Goal: Task Accomplishment & Management: Use online tool/utility

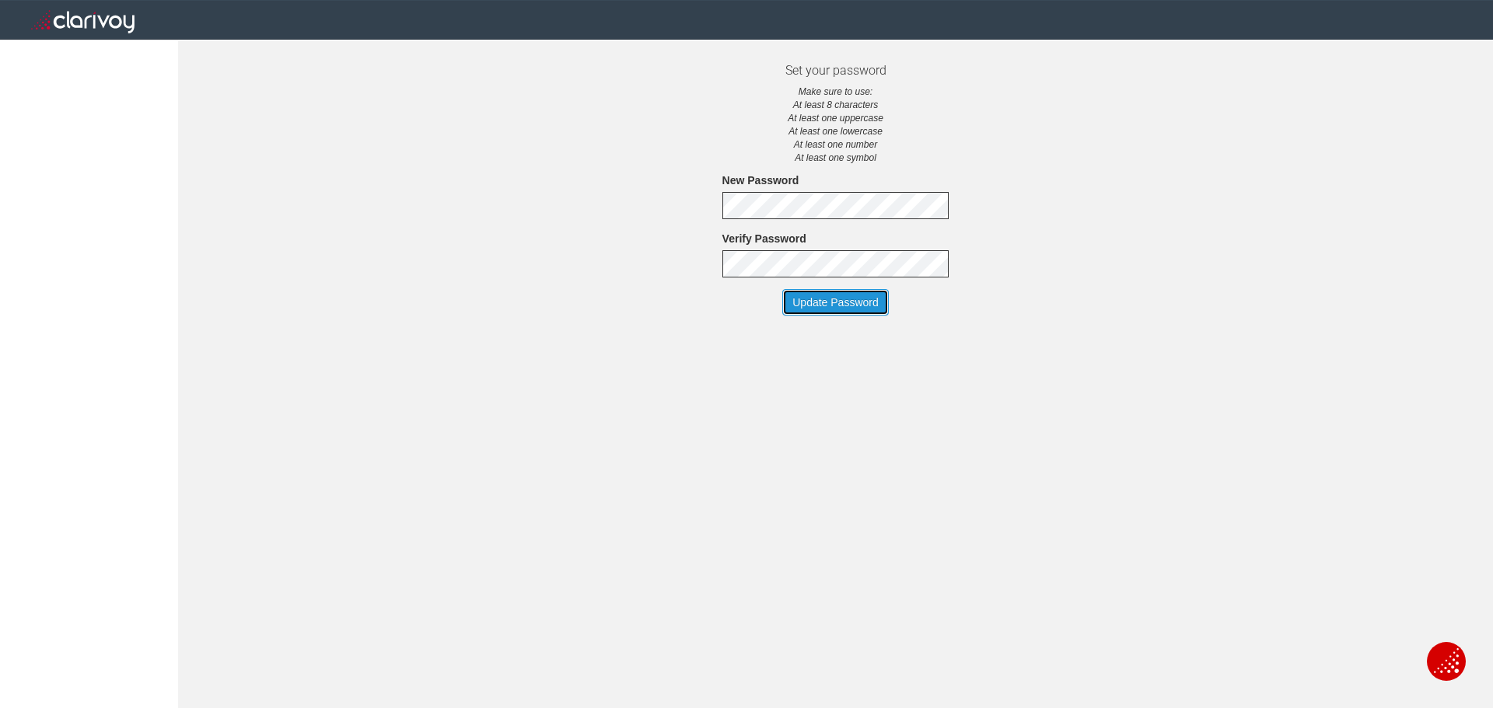
click at [839, 292] on button "Update Password" at bounding box center [835, 302] width 107 height 26
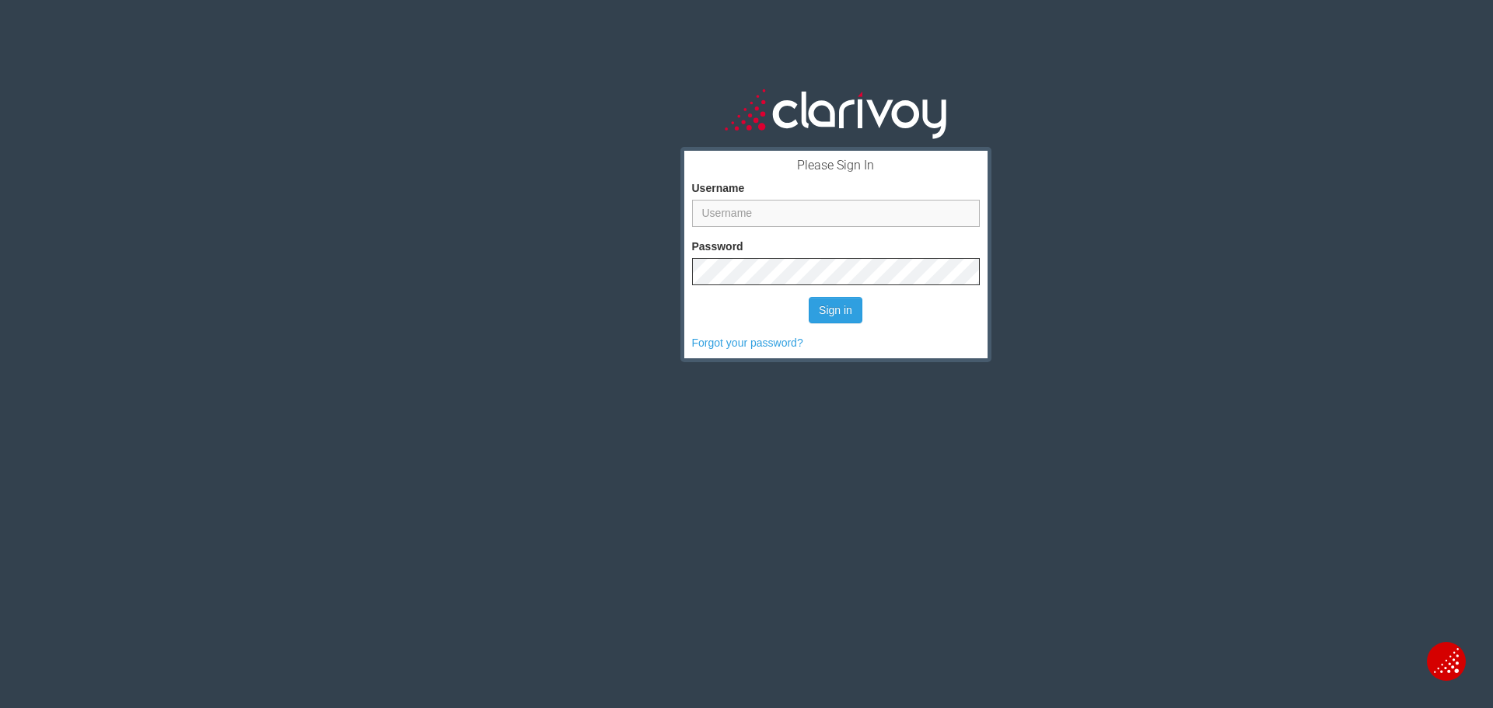
type input "jfrick@yorkautomotive.com"
click at [829, 313] on button "Sign in" at bounding box center [836, 310] width 54 height 26
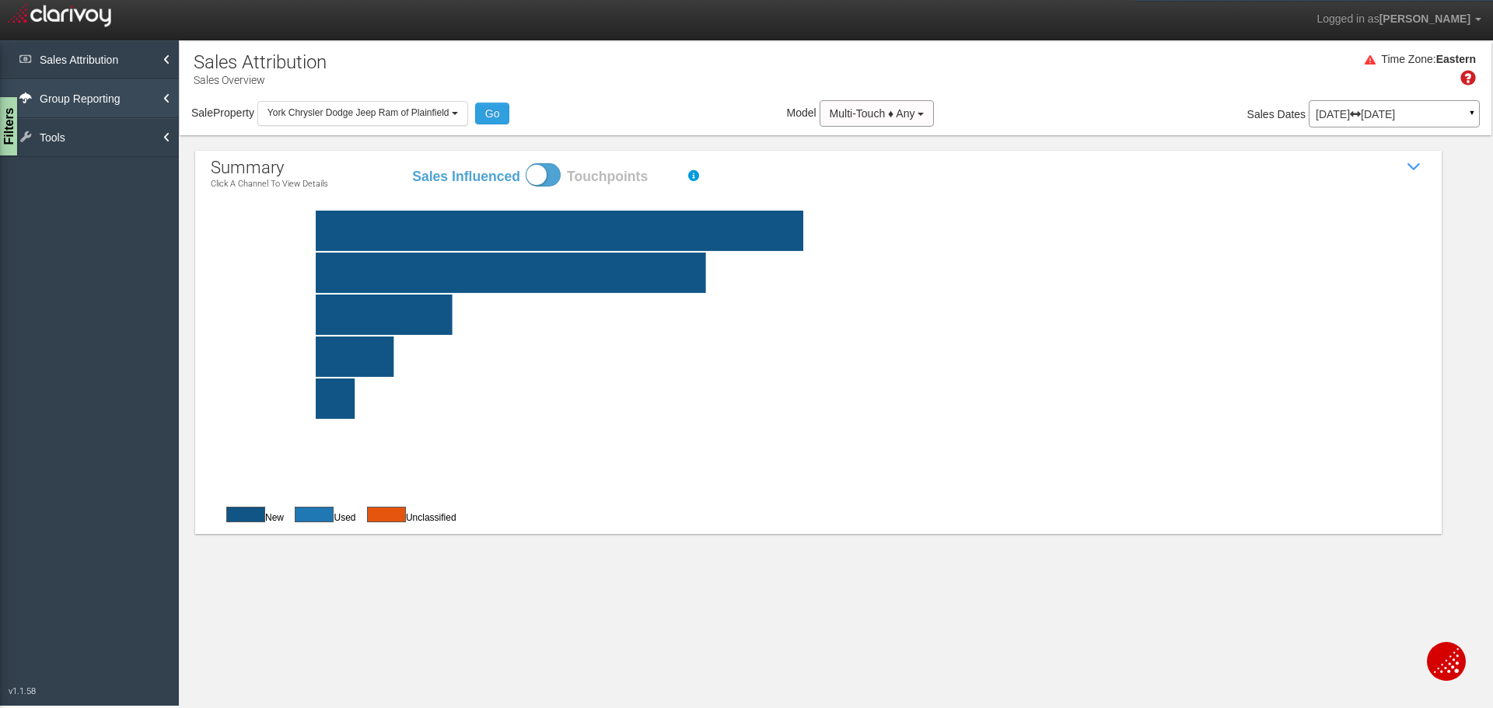
click at [145, 101] on link "Group Reporting" at bounding box center [89, 98] width 179 height 39
click at [105, 61] on link "Sales Attribution" at bounding box center [89, 59] width 179 height 39
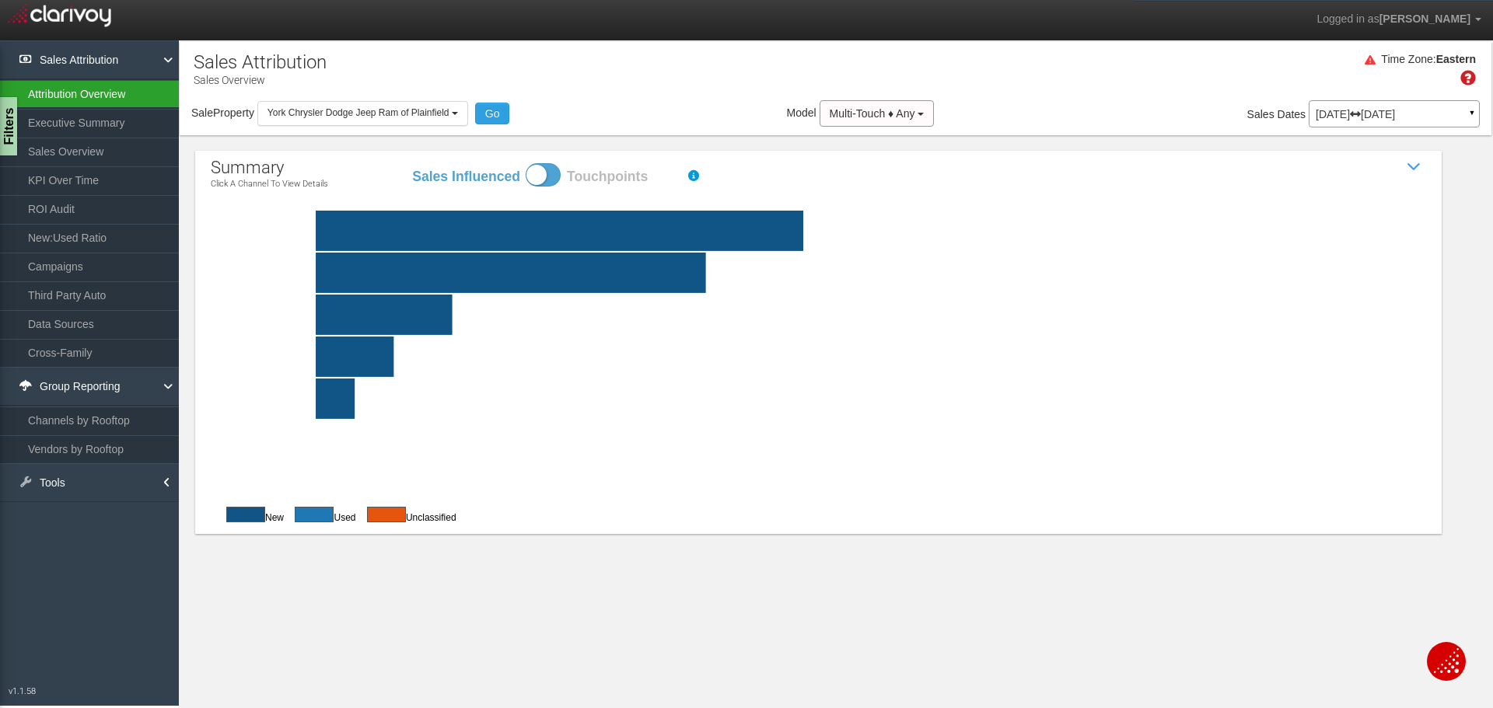
click at [100, 100] on link "Attribution Overview" at bounding box center [89, 94] width 179 height 28
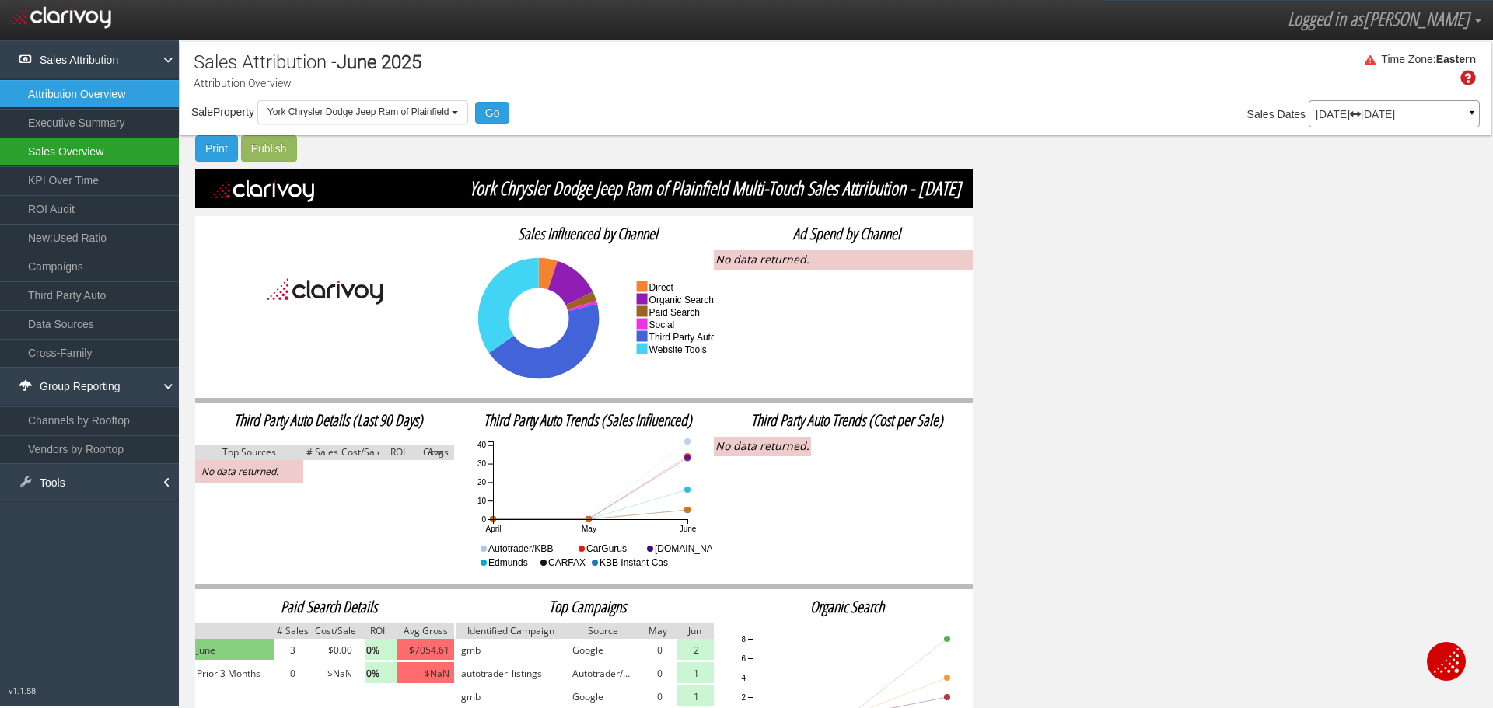
click at [84, 159] on link "Sales Overview" at bounding box center [89, 152] width 179 height 28
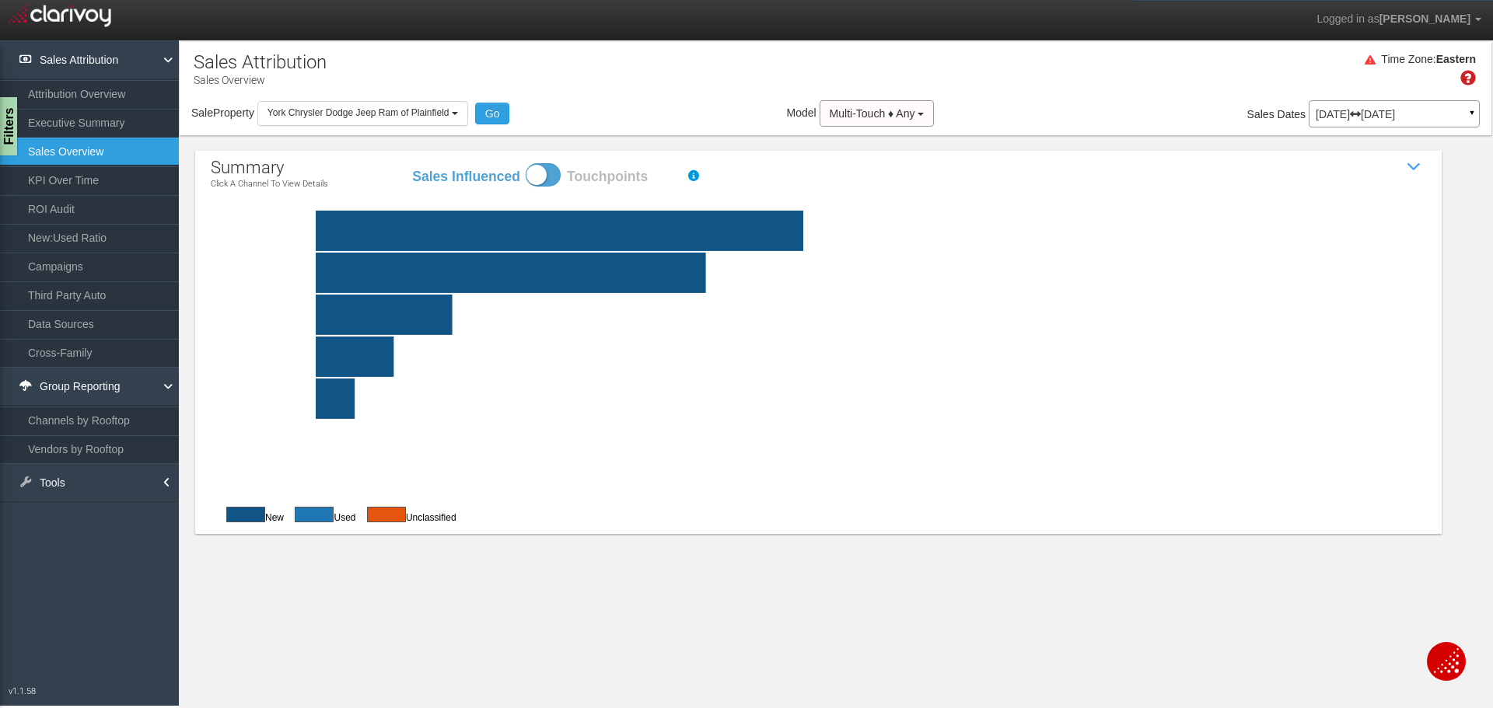
click at [556, 176] on span at bounding box center [543, 174] width 35 height 23
click at [411, 163] on input "Sales Influenced Touchpoints" at bounding box center [411, 163] width 1 height 1
click at [556, 176] on span at bounding box center [543, 174] width 35 height 23
click at [411, 163] on input "Sales Influenced Touchpoints" at bounding box center [411, 163] width 1 height 1
checkbox input "false"
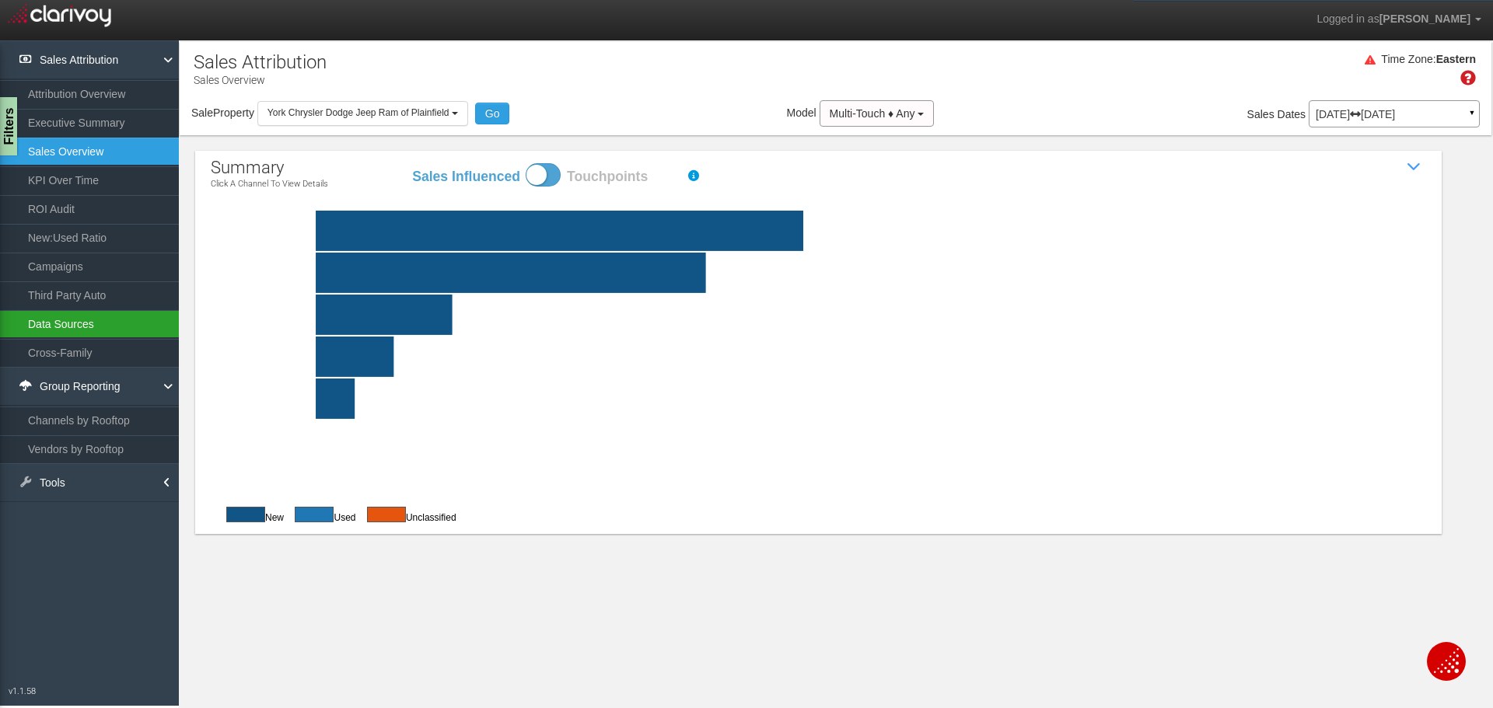
click at [110, 325] on link "Data Sources" at bounding box center [89, 324] width 179 height 28
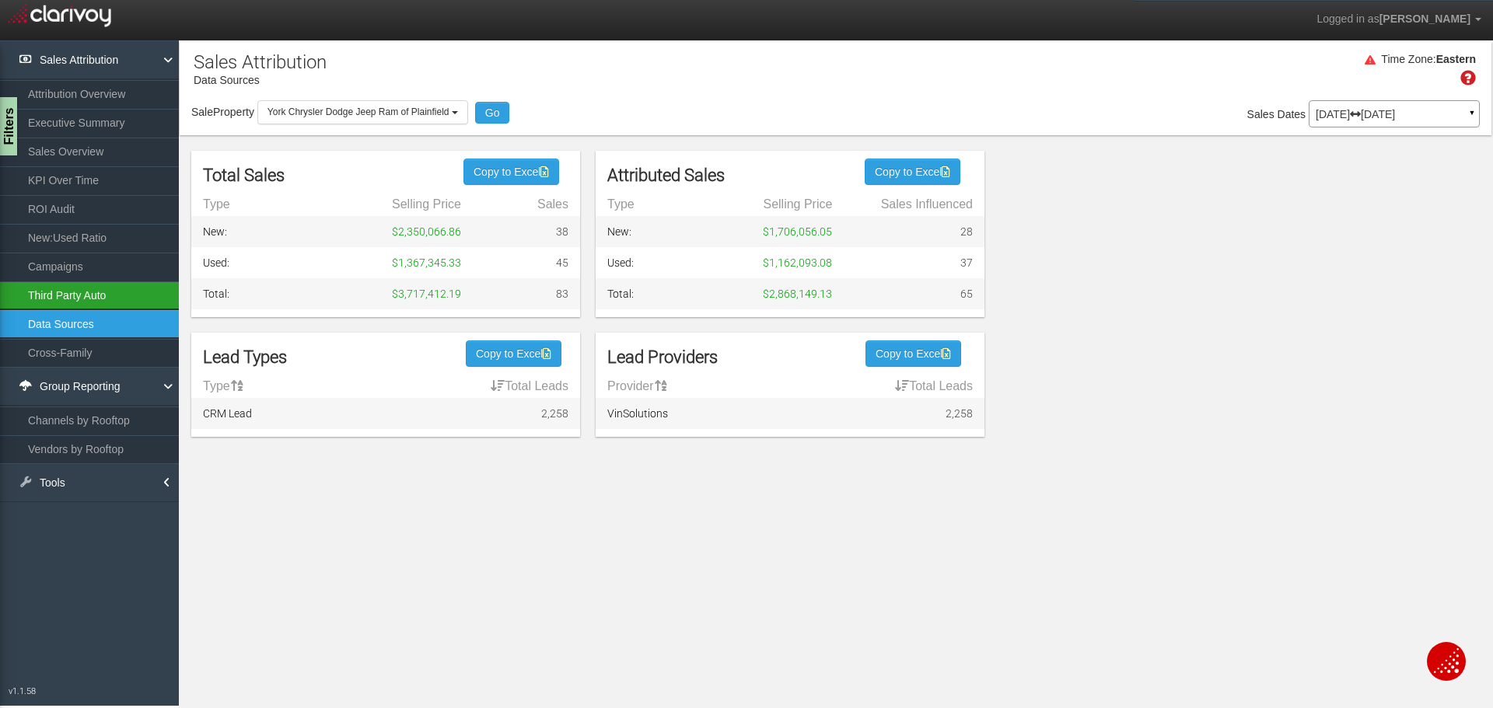
click at [61, 296] on link "Third Party Auto" at bounding box center [89, 296] width 179 height 28
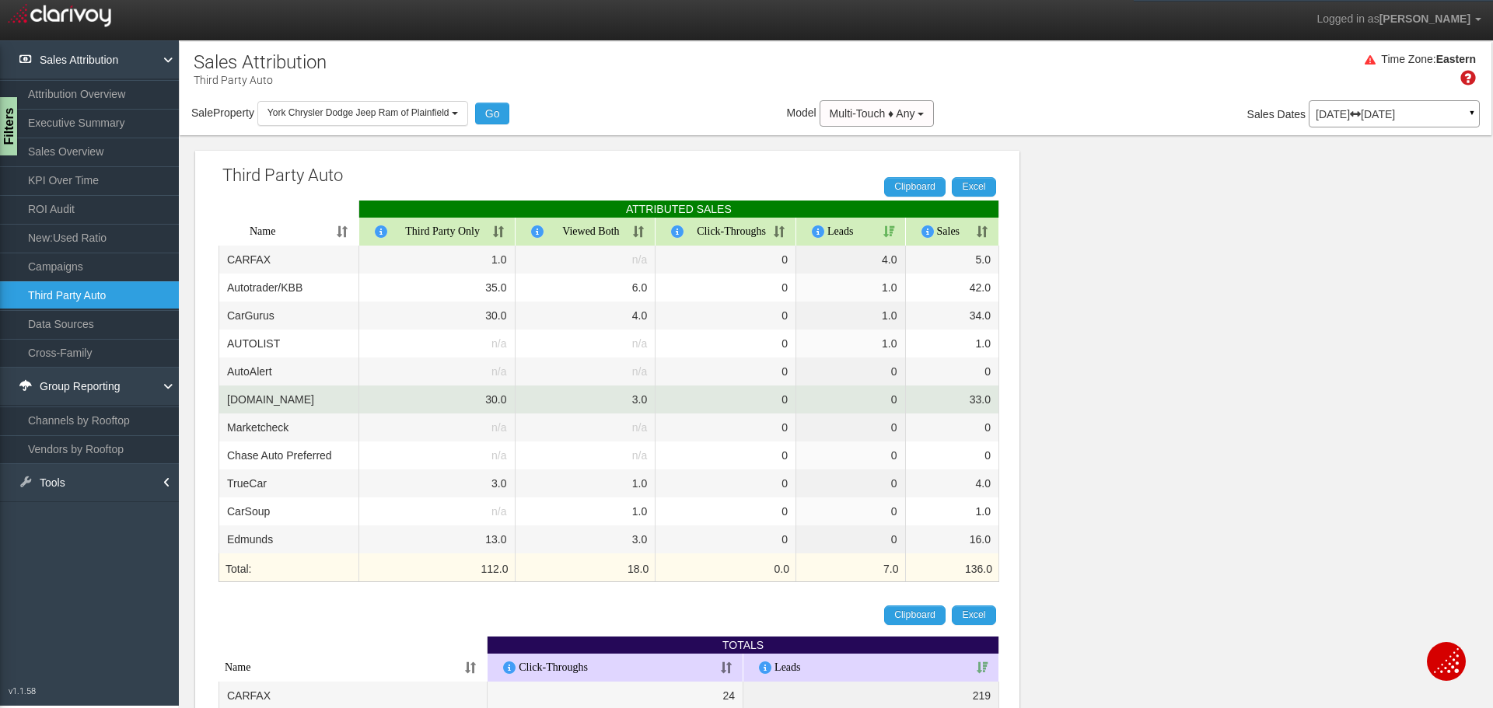
click at [640, 401] on td "3.0" at bounding box center [586, 400] width 141 height 28
click at [268, 398] on td "[DOMAIN_NAME]" at bounding box center [289, 400] width 141 height 28
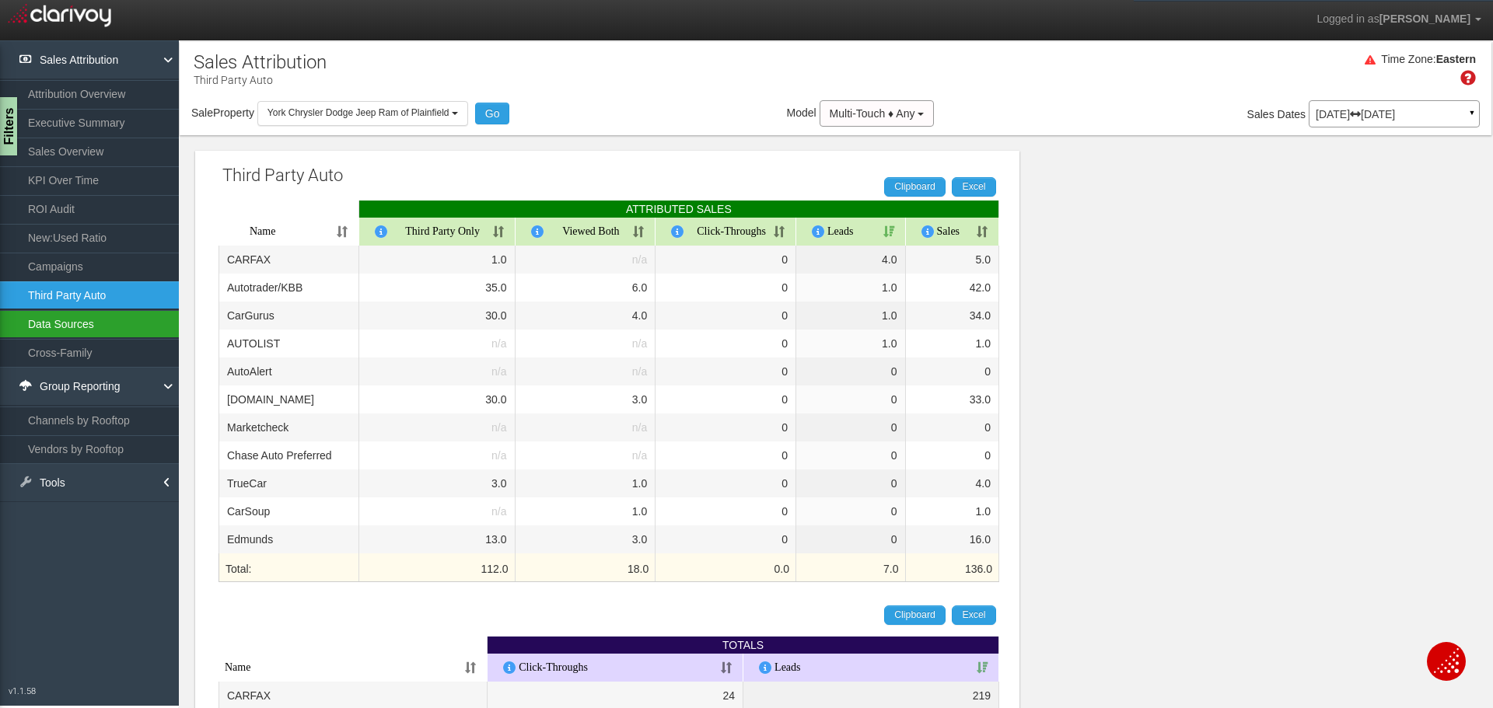
click at [57, 331] on link "Data Sources" at bounding box center [89, 324] width 179 height 28
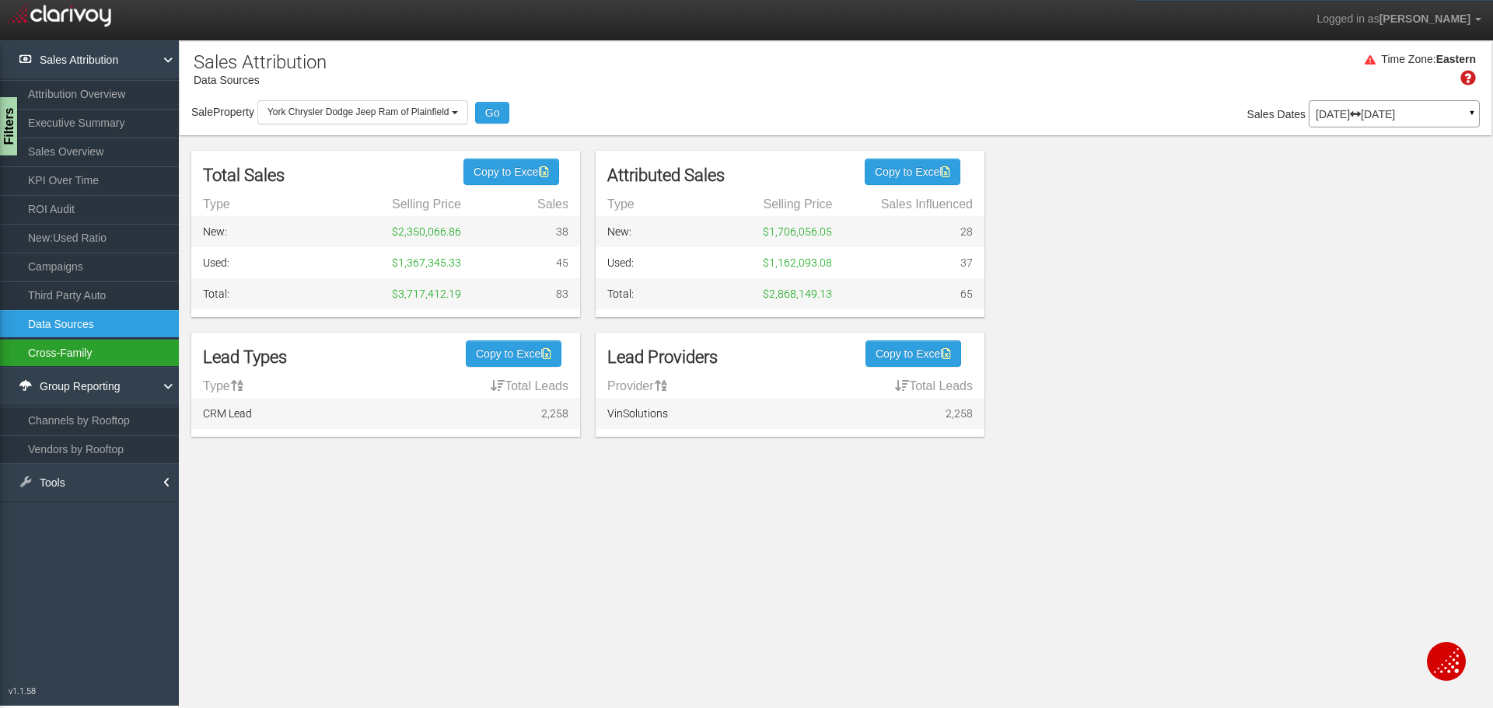
click at [55, 359] on link "Cross-Family" at bounding box center [89, 353] width 179 height 28
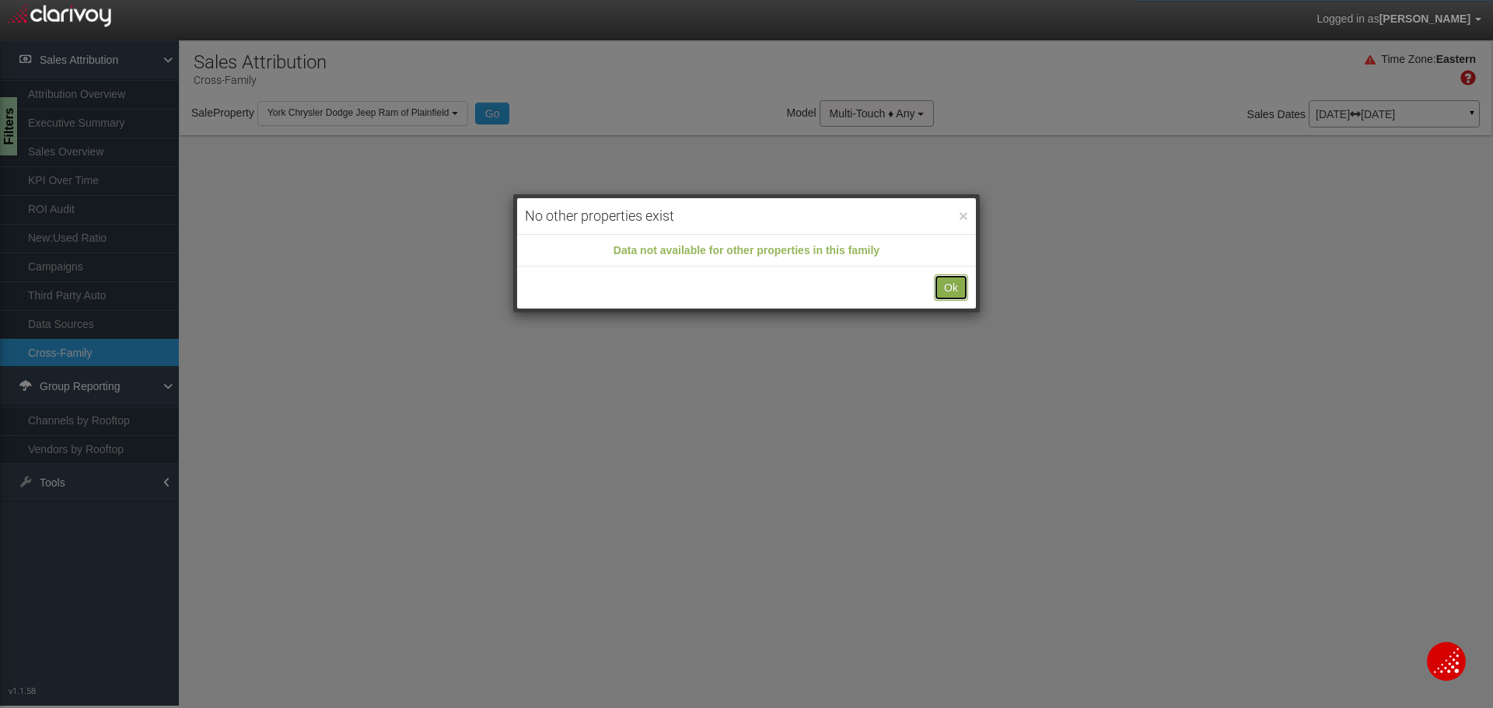
click at [946, 286] on button "Ok" at bounding box center [951, 288] width 34 height 26
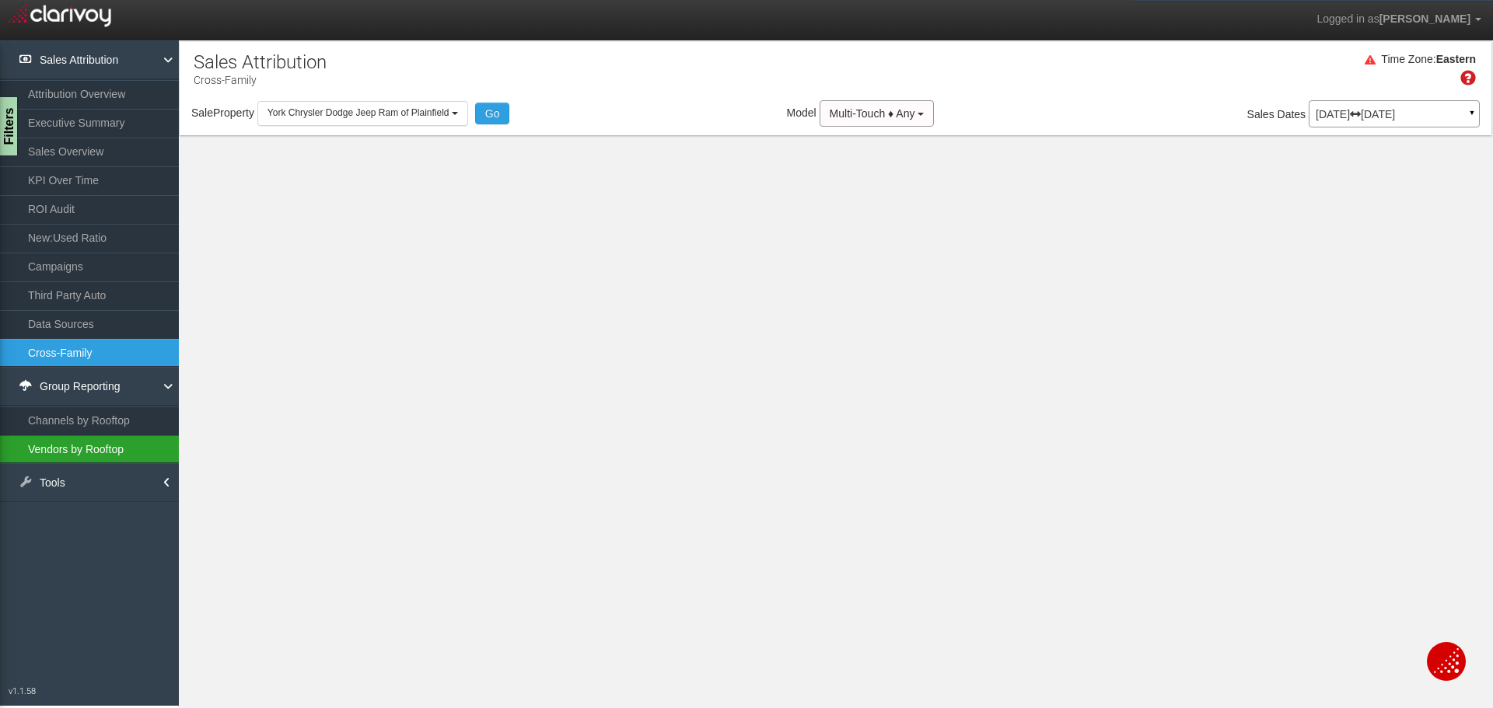
click at [88, 453] on link "Vendors by Rooftop" at bounding box center [89, 450] width 179 height 28
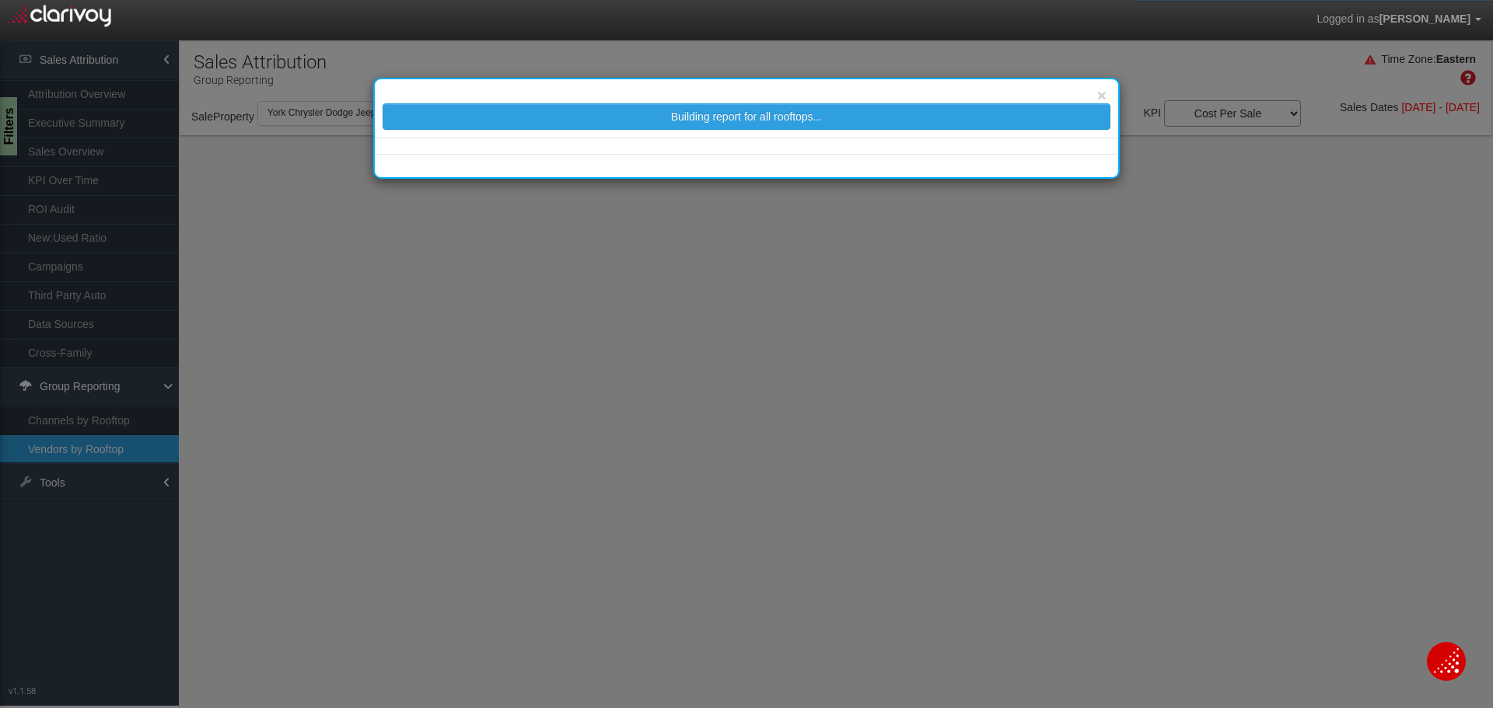
select select "25"
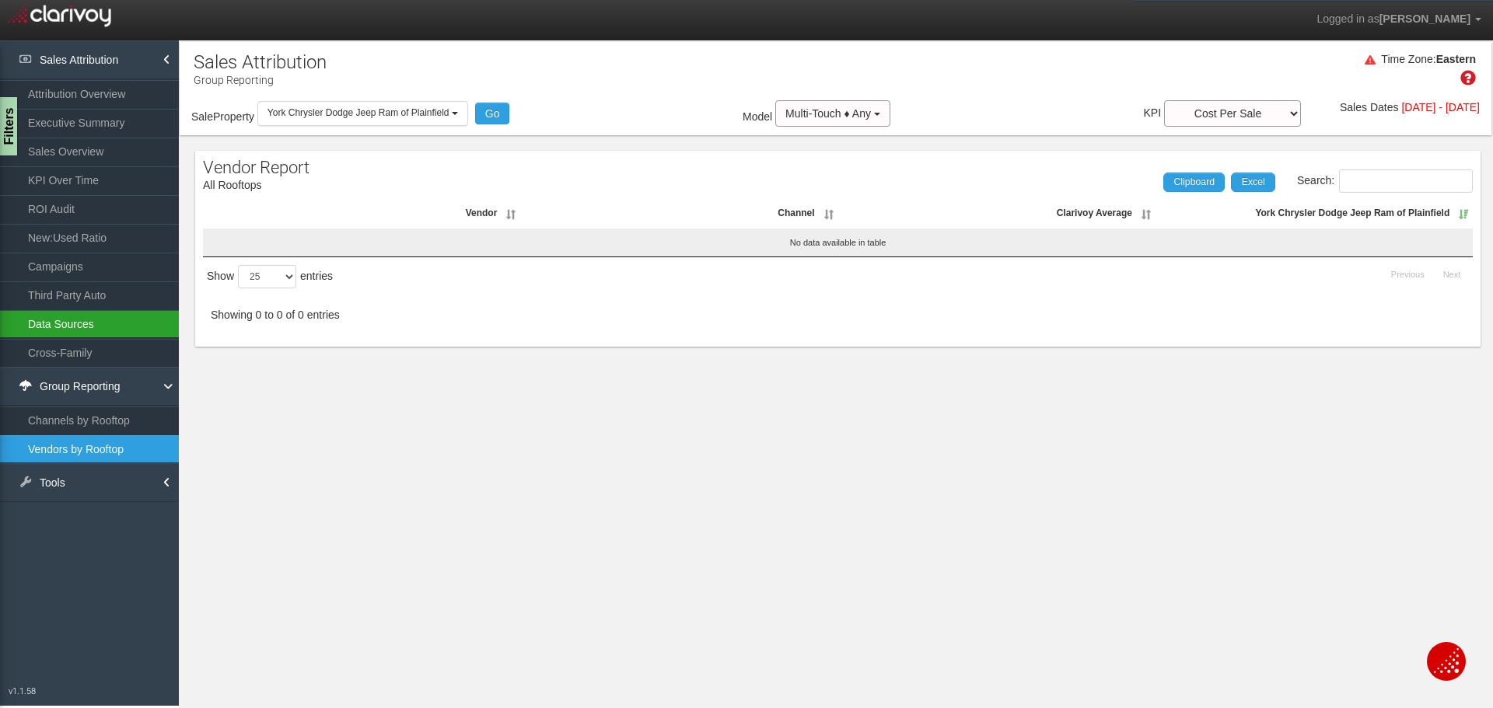
click at [54, 331] on link "Data Sources" at bounding box center [89, 324] width 179 height 28
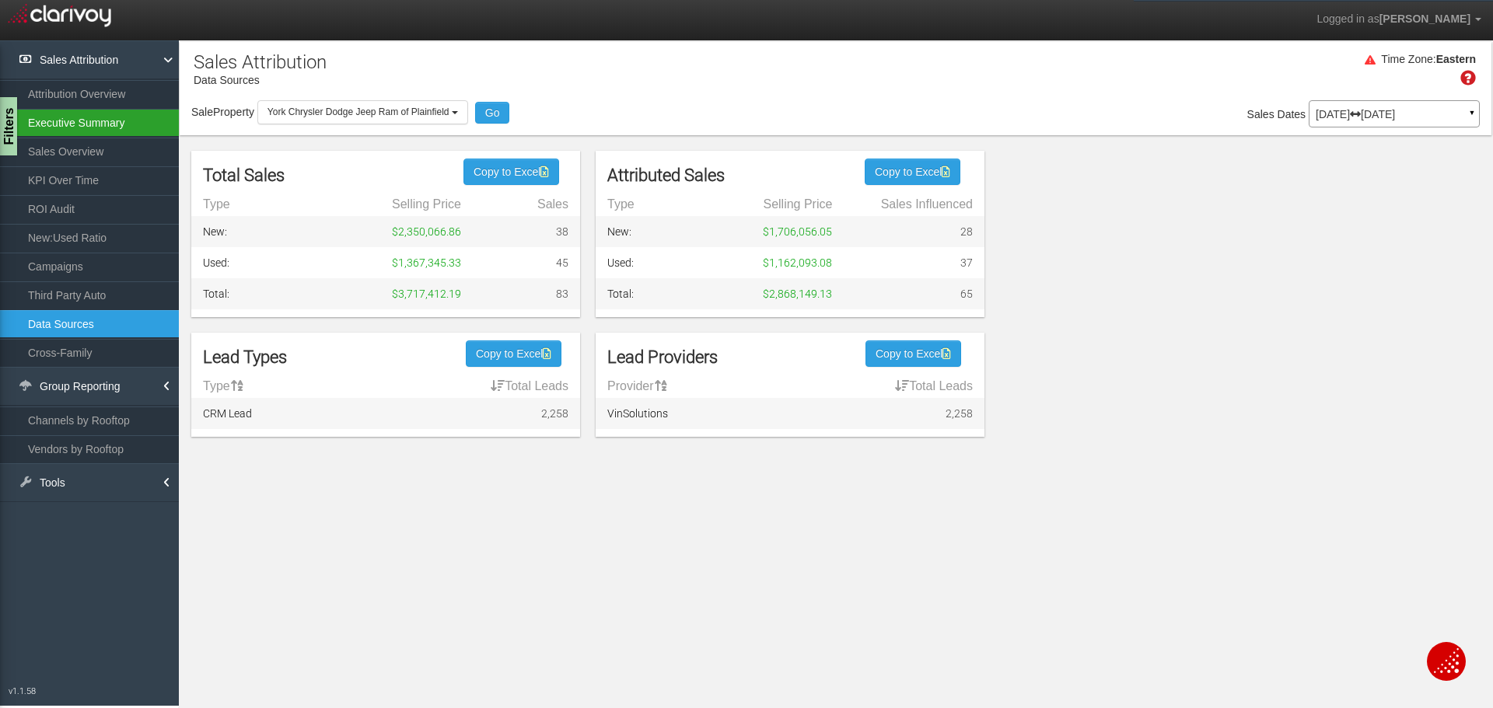
click at [69, 124] on link "Executive Summary" at bounding box center [89, 123] width 179 height 28
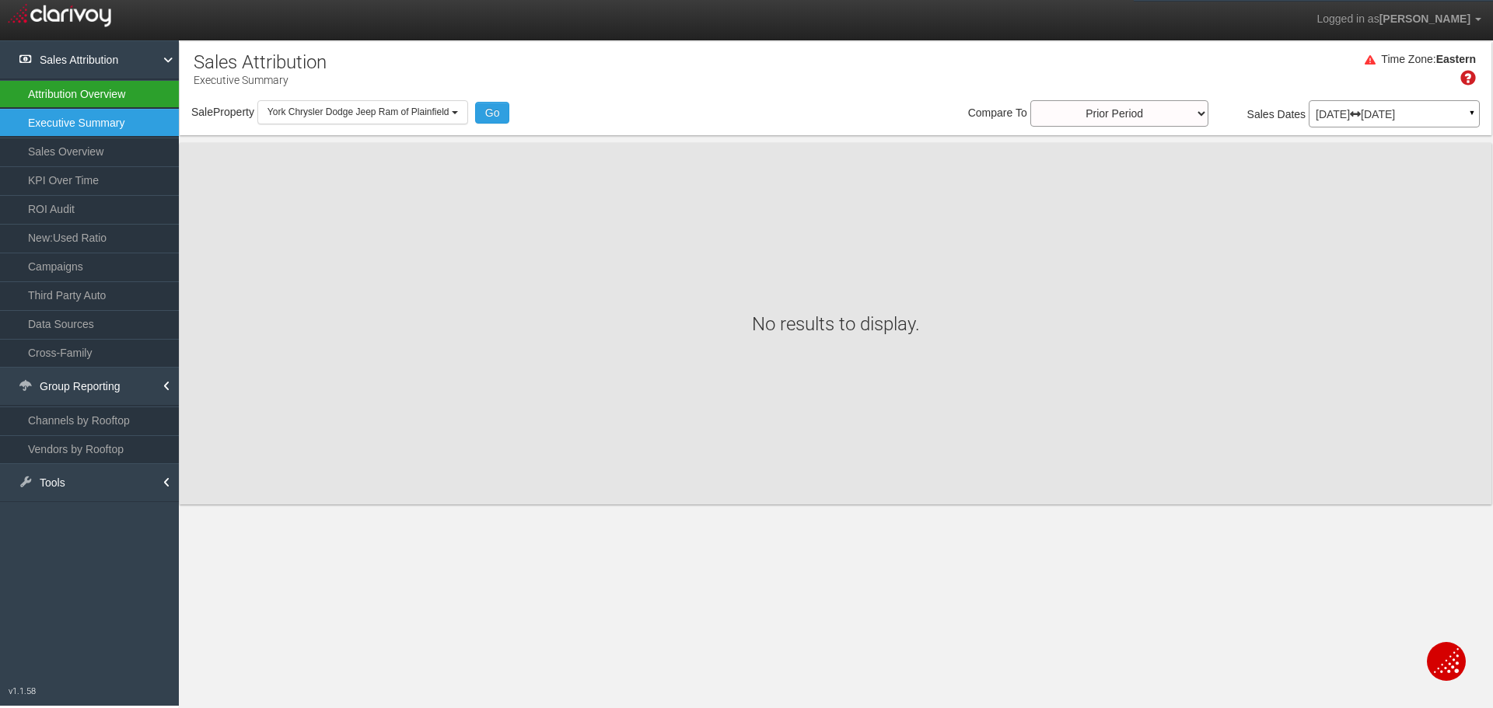
click at [81, 96] on link "Attribution Overview" at bounding box center [89, 94] width 179 height 28
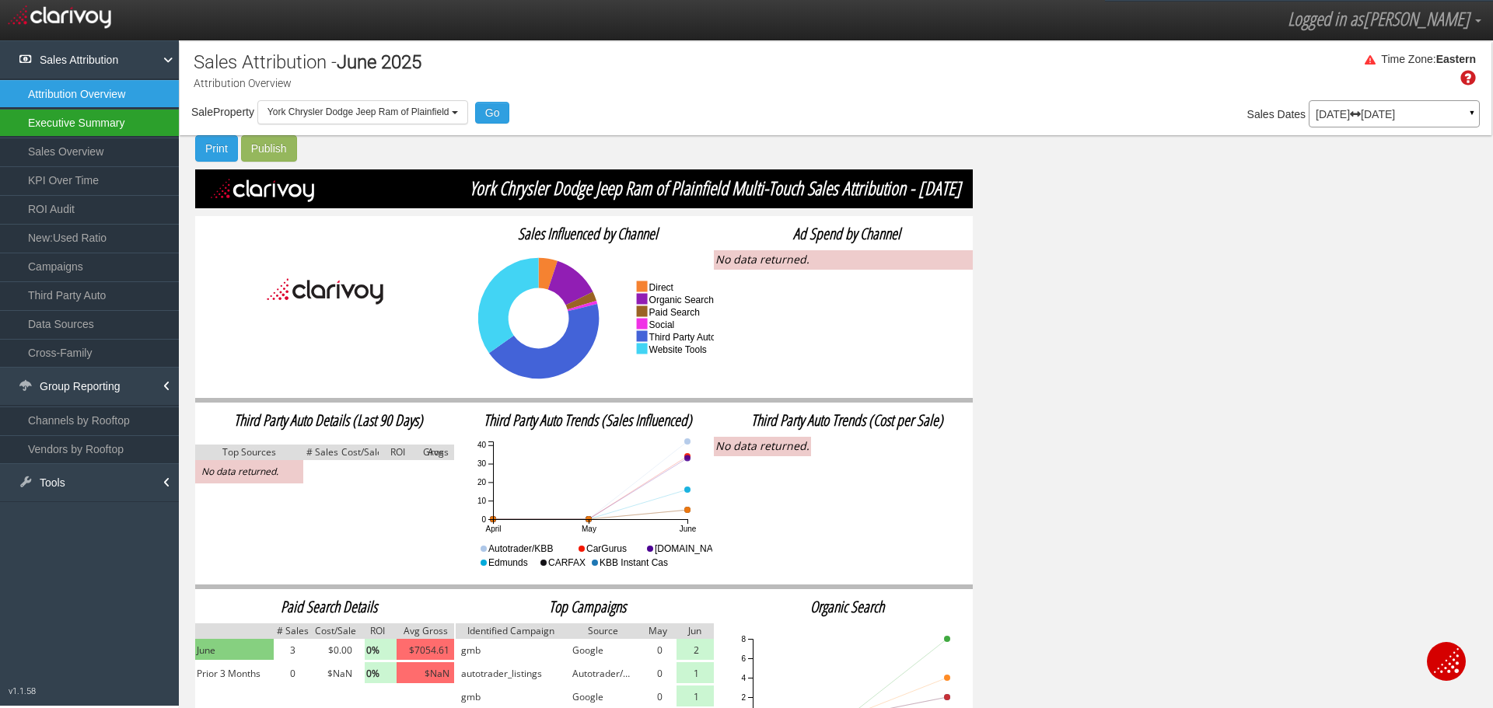
click at [72, 131] on link "Executive Summary" at bounding box center [89, 123] width 179 height 28
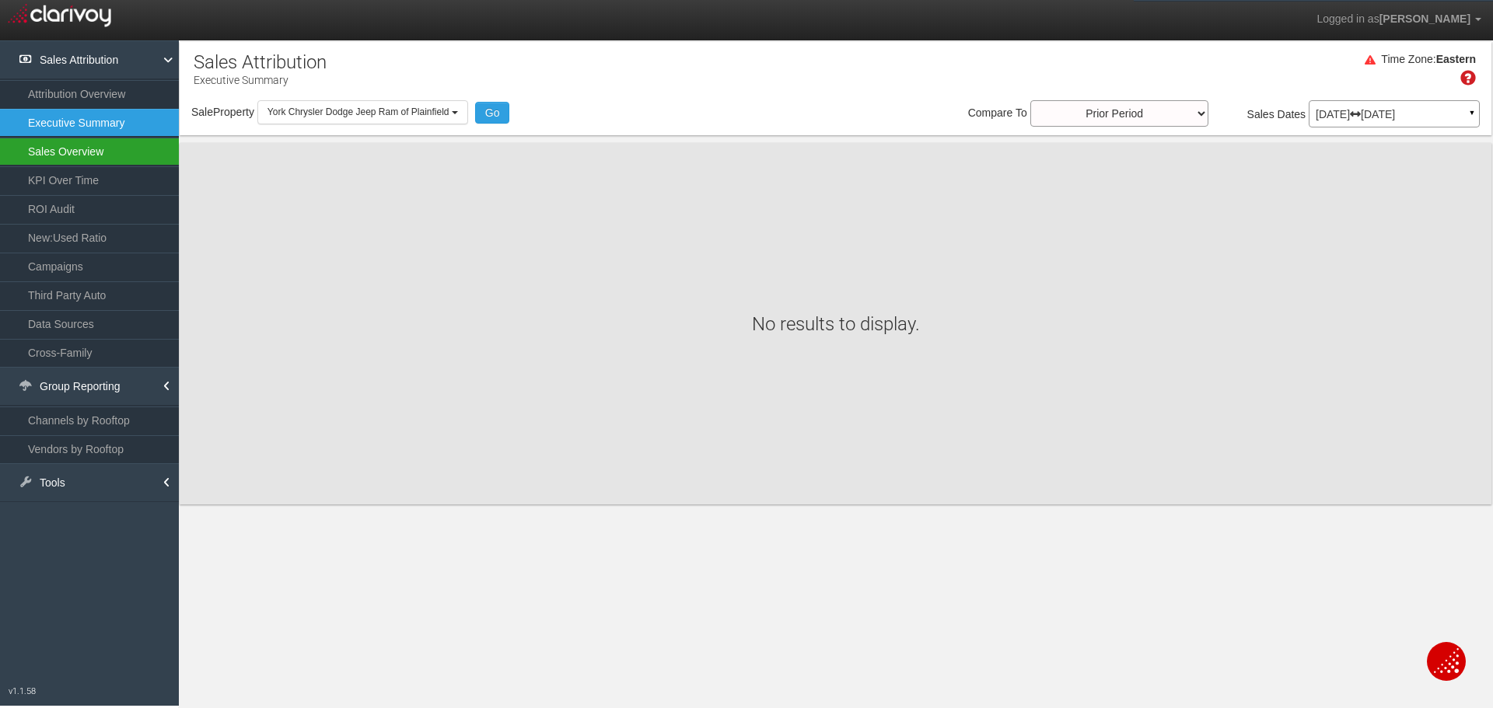
click at [65, 156] on link "Sales Overview" at bounding box center [89, 152] width 179 height 28
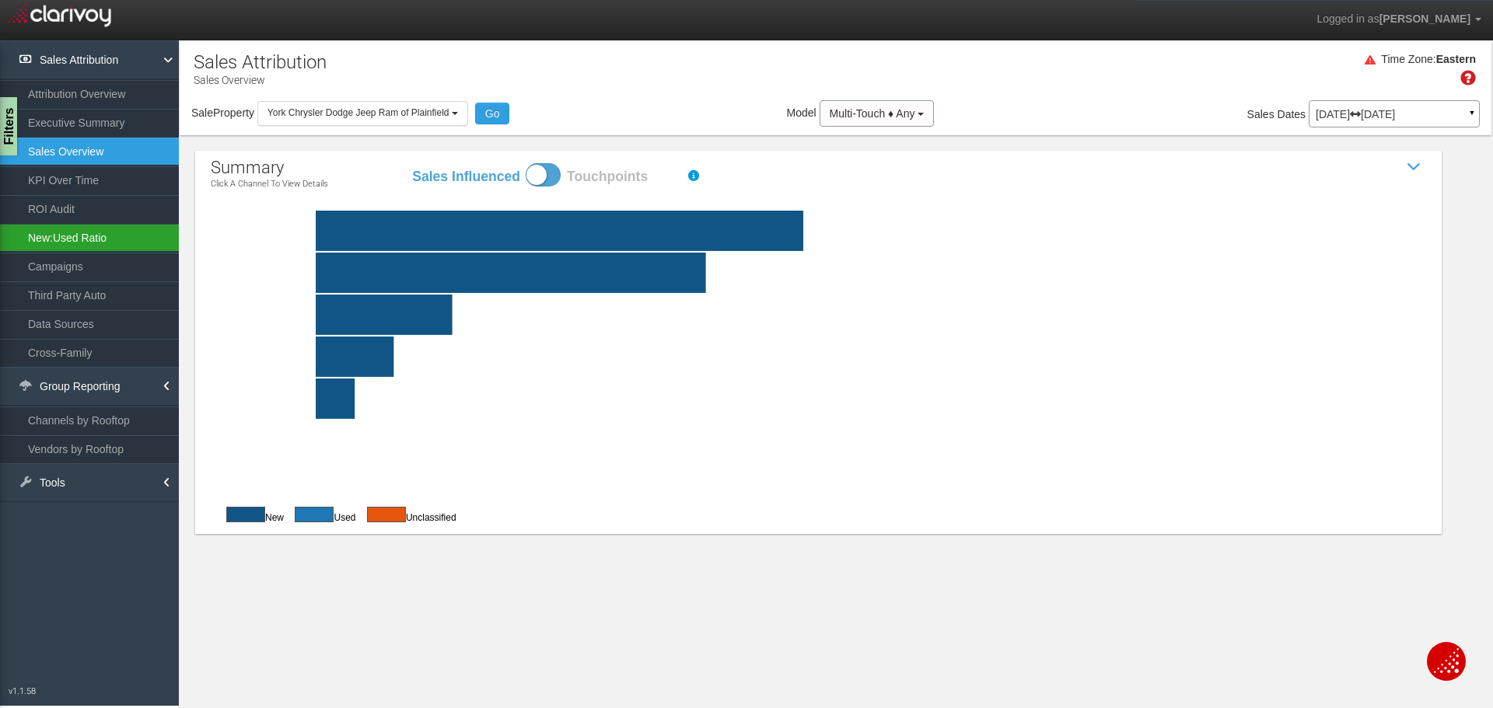
click at [79, 232] on link "New:Used Ratio" at bounding box center [89, 238] width 179 height 28
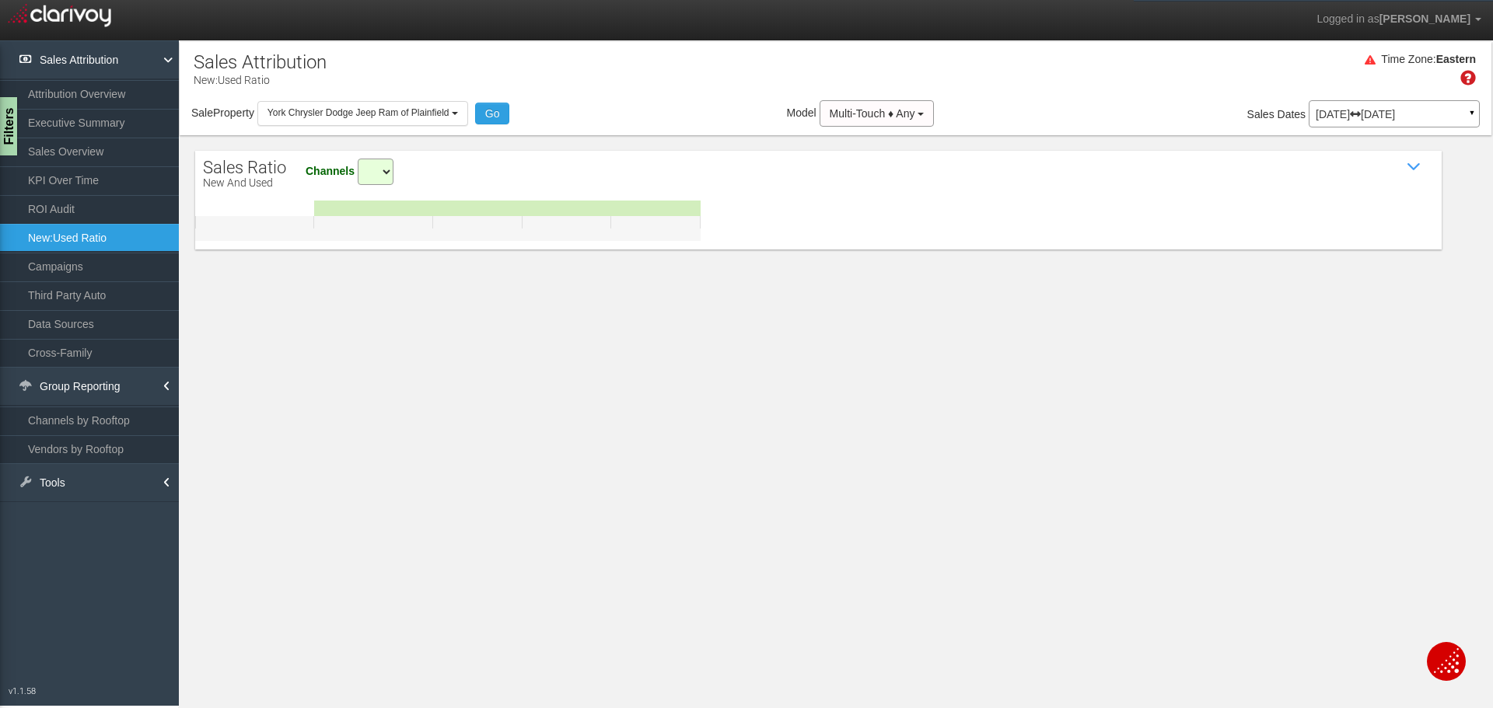
select select "all"
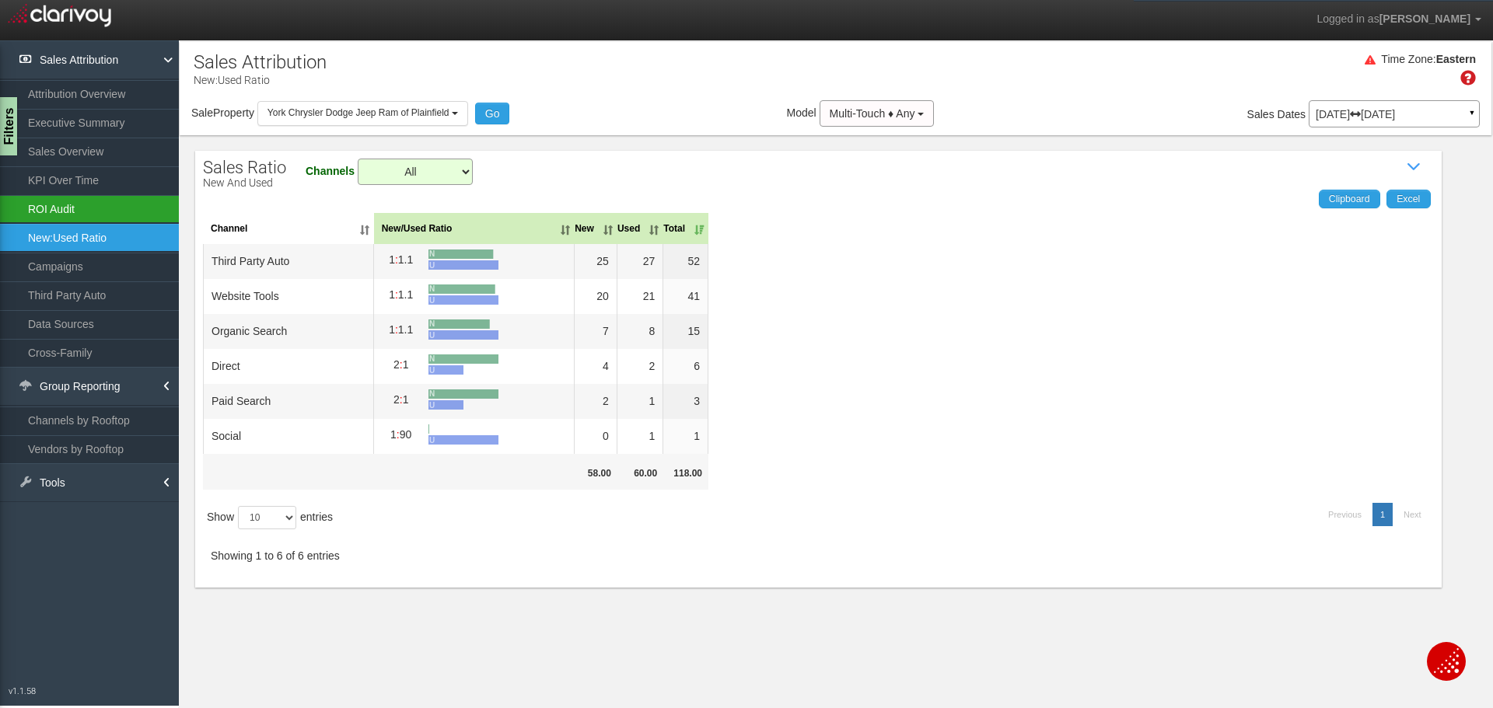
click at [114, 216] on link "ROI Audit" at bounding box center [89, 209] width 179 height 28
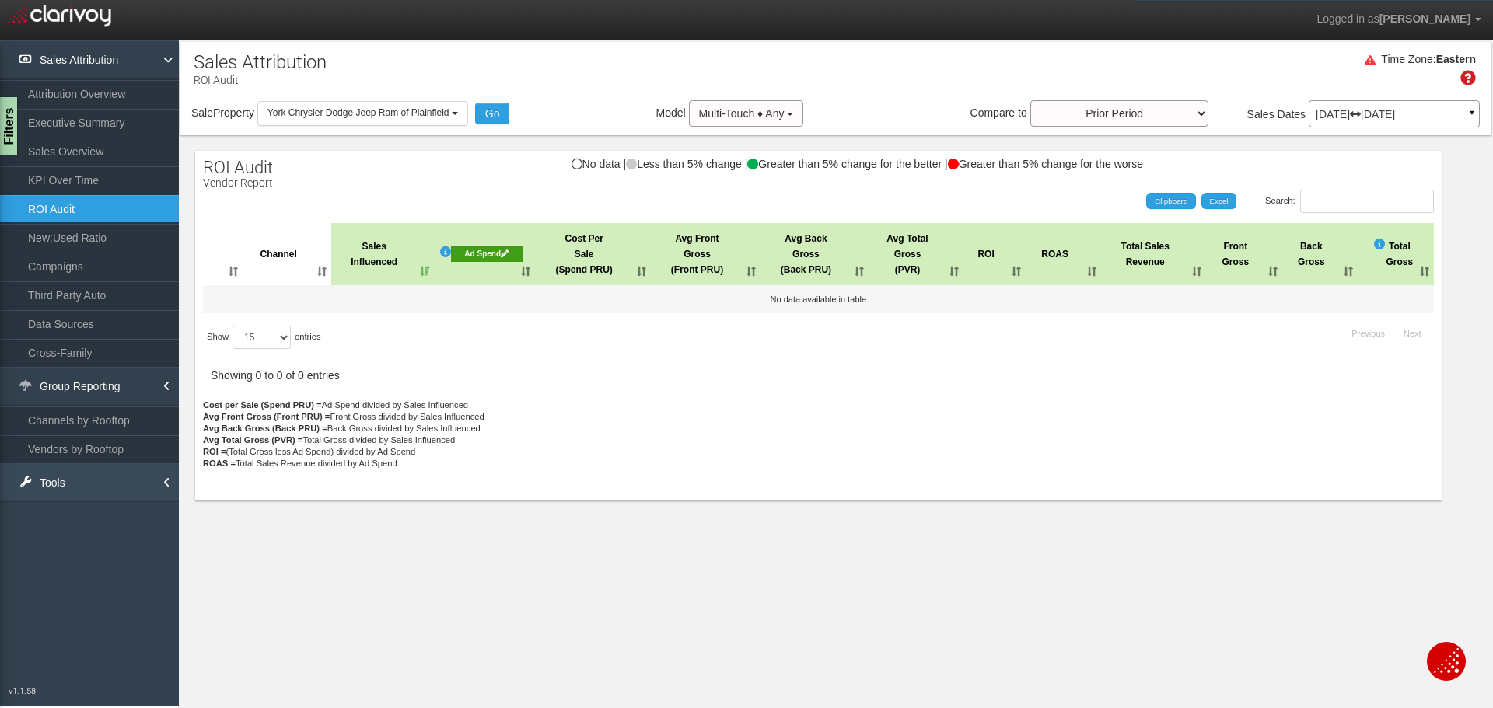
click at [154, 490] on link "Tools" at bounding box center [89, 483] width 179 height 39
click at [38, 517] on link "Tag Setup" at bounding box center [89, 517] width 179 height 28
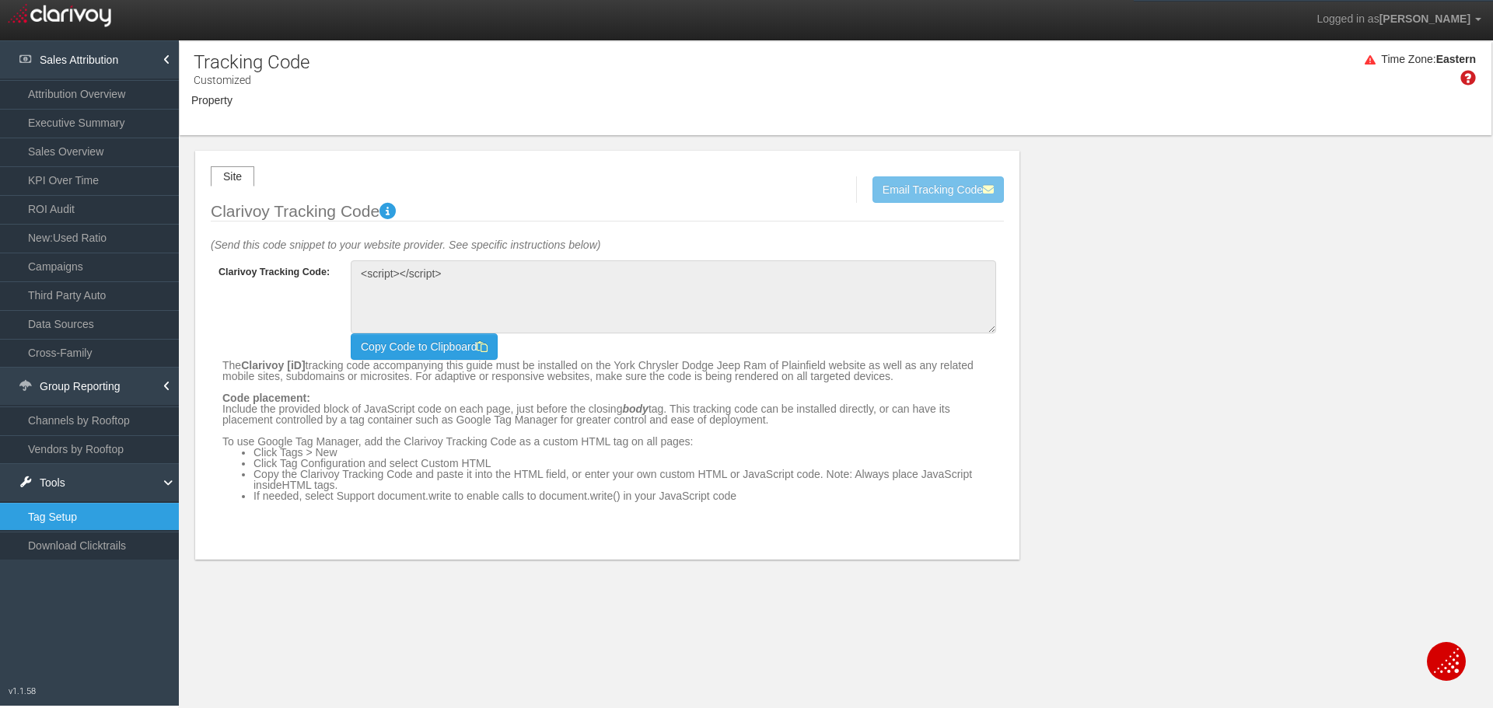
type textarea "<!-- Clarivoy Tracking Code --> <script type="text/javascript" src="//tags-cdn.…"
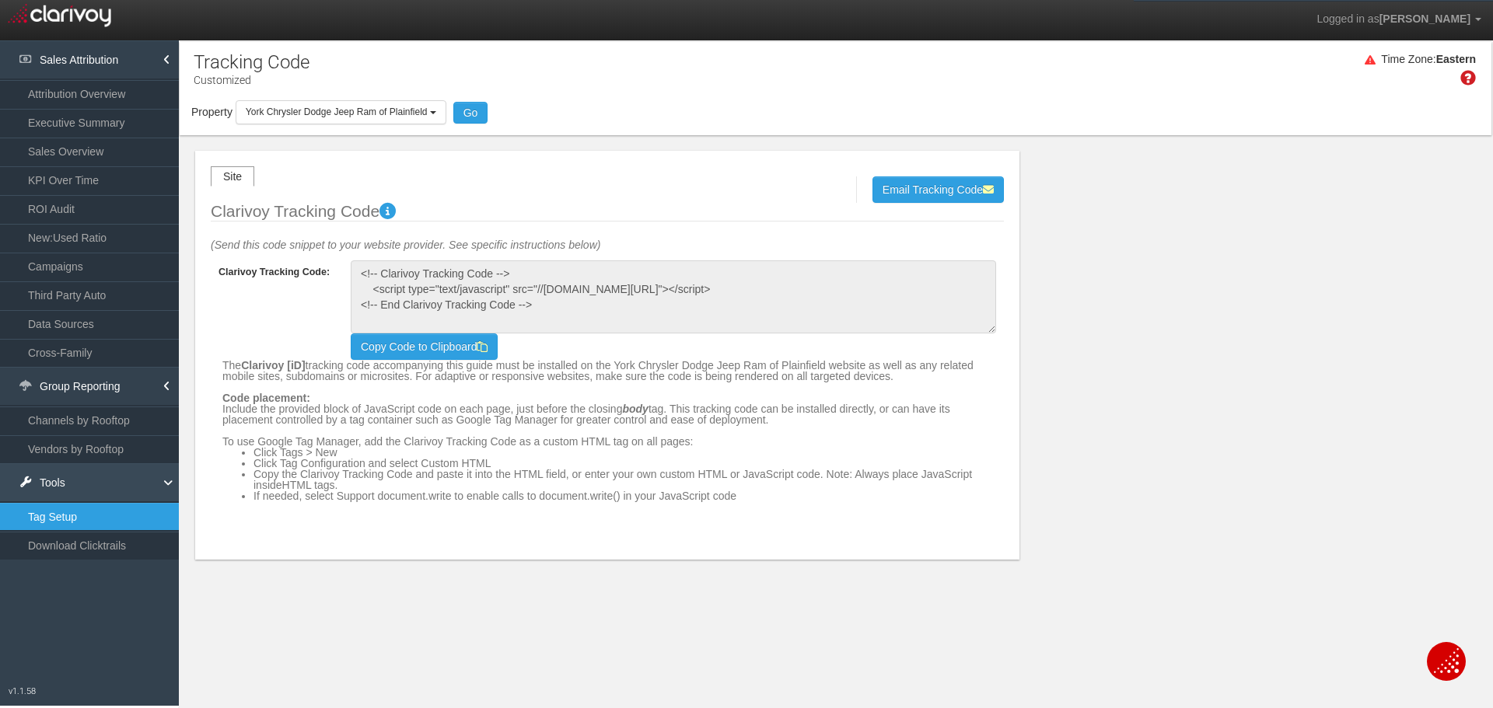
click at [84, 488] on link "Tools" at bounding box center [89, 483] width 179 height 39
click at [79, 481] on link "Tools" at bounding box center [89, 483] width 179 height 39
click at [79, 544] on link "Download Clicktrails" at bounding box center [89, 546] width 179 height 28
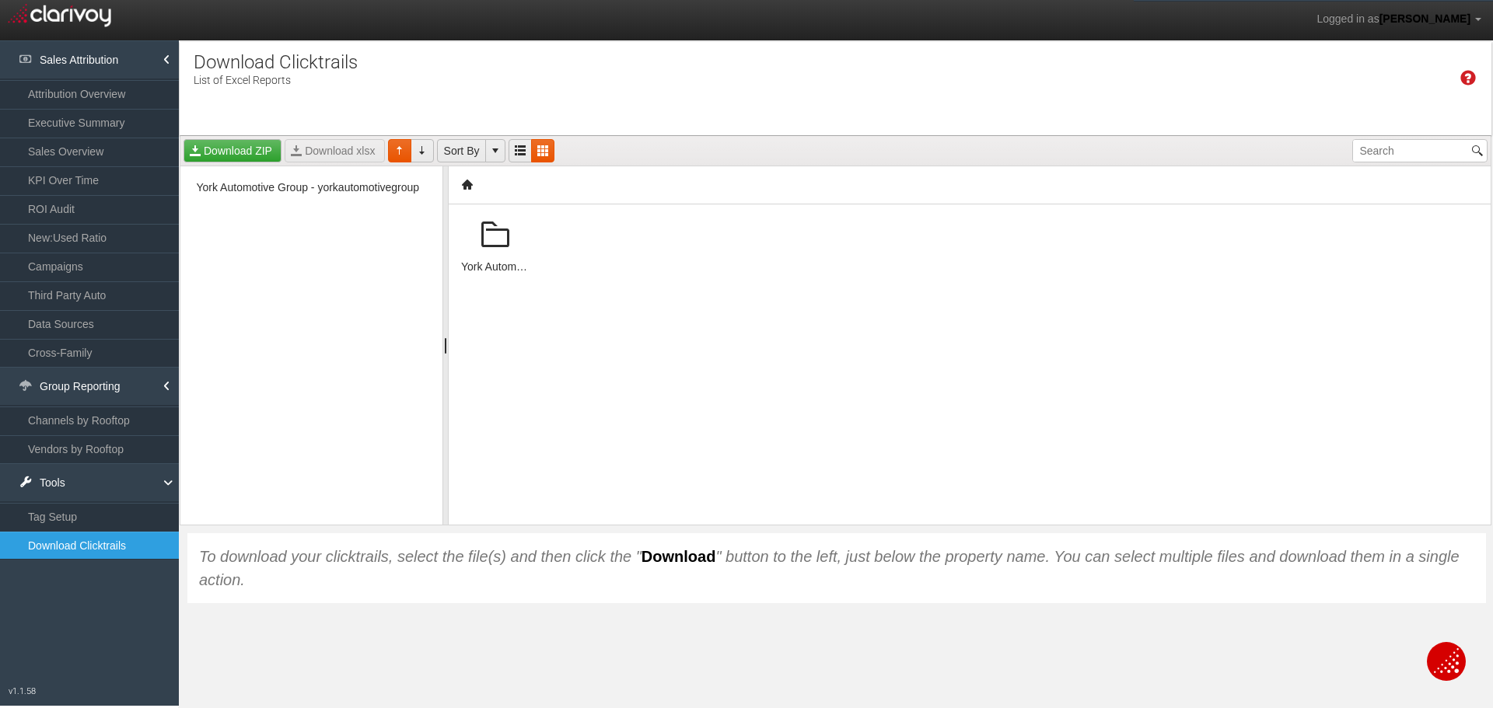
click at [492, 242] on span at bounding box center [495, 235] width 37 height 37
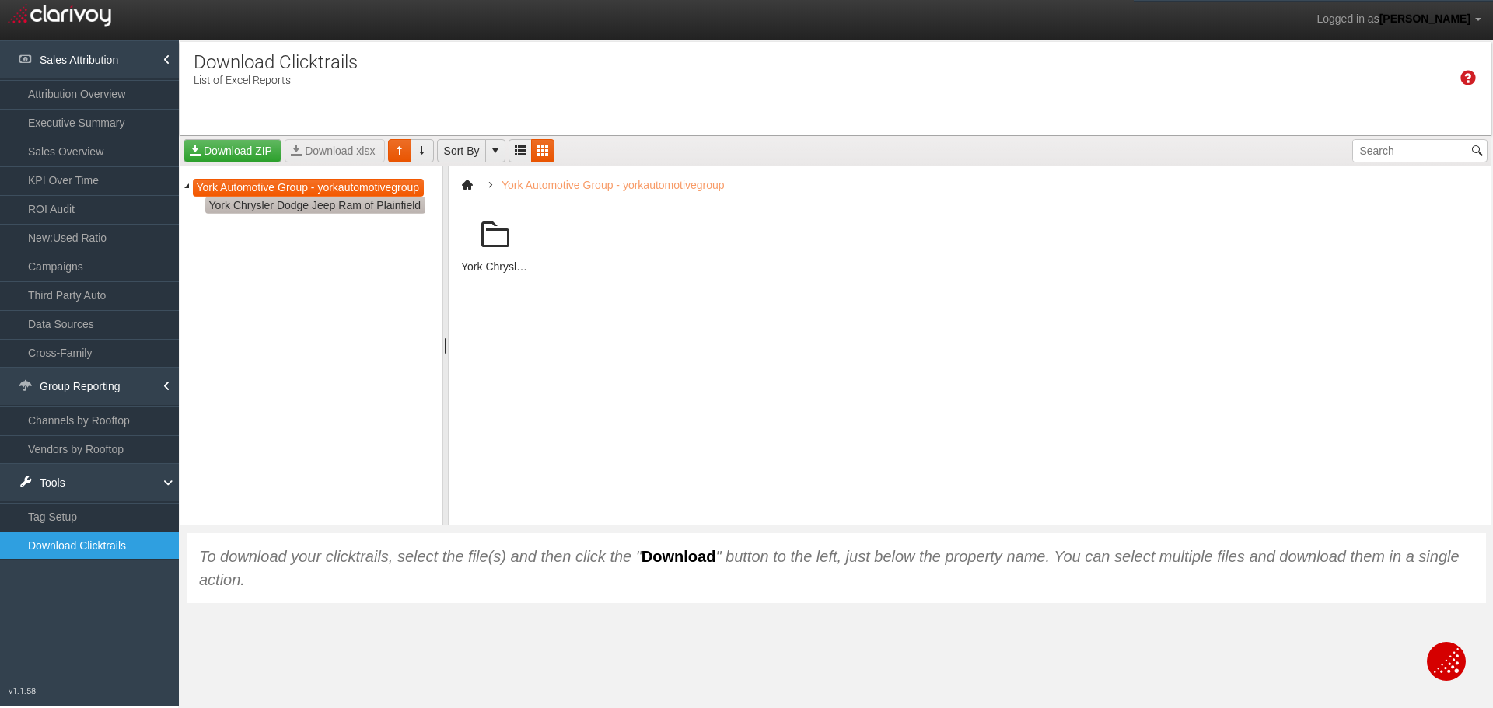
click at [401, 208] on span "York Chrysler Dodge Jeep Ram of Plainfield" at bounding box center [315, 206] width 220 height 18
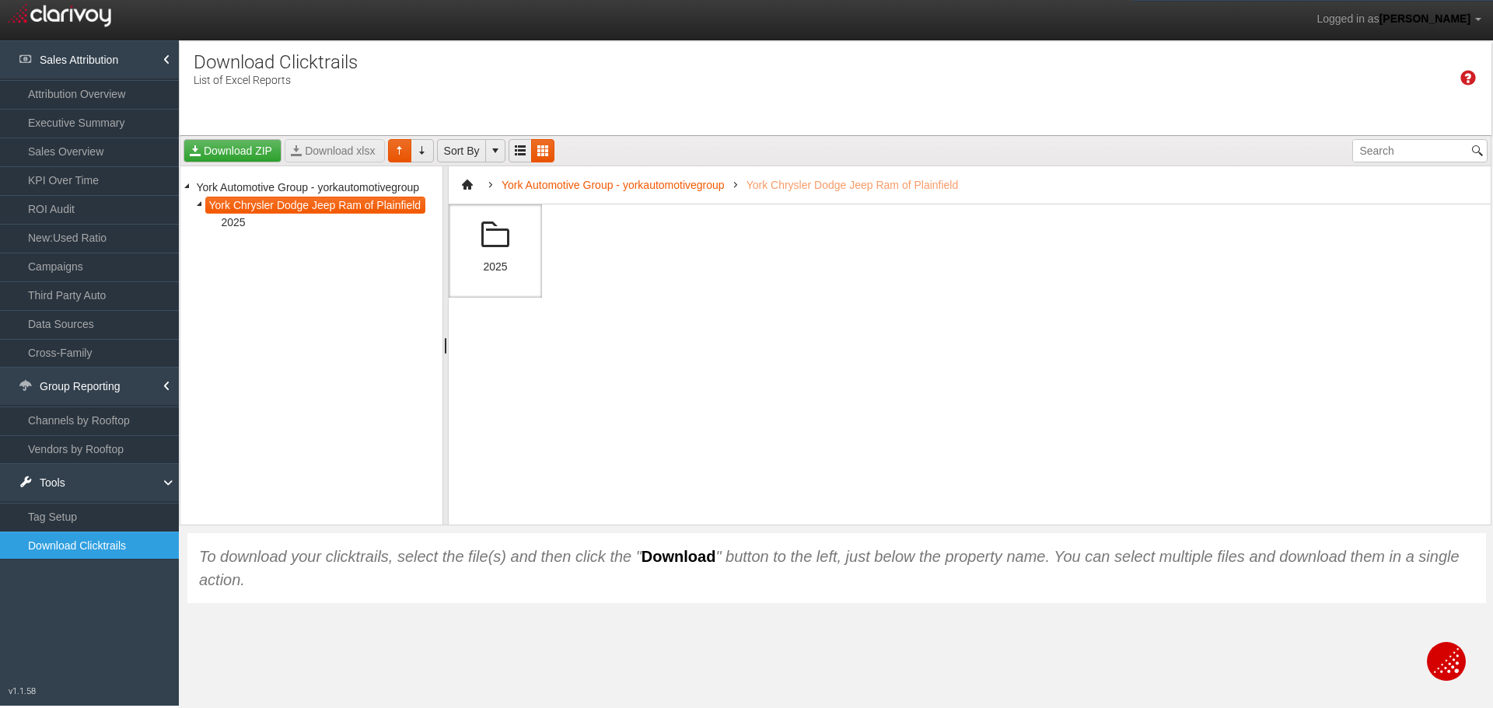
click at [497, 235] on span at bounding box center [495, 235] width 37 height 37
click at [507, 247] on span at bounding box center [495, 235] width 37 height 37
click at [507, 246] on span at bounding box center [495, 235] width 37 height 37
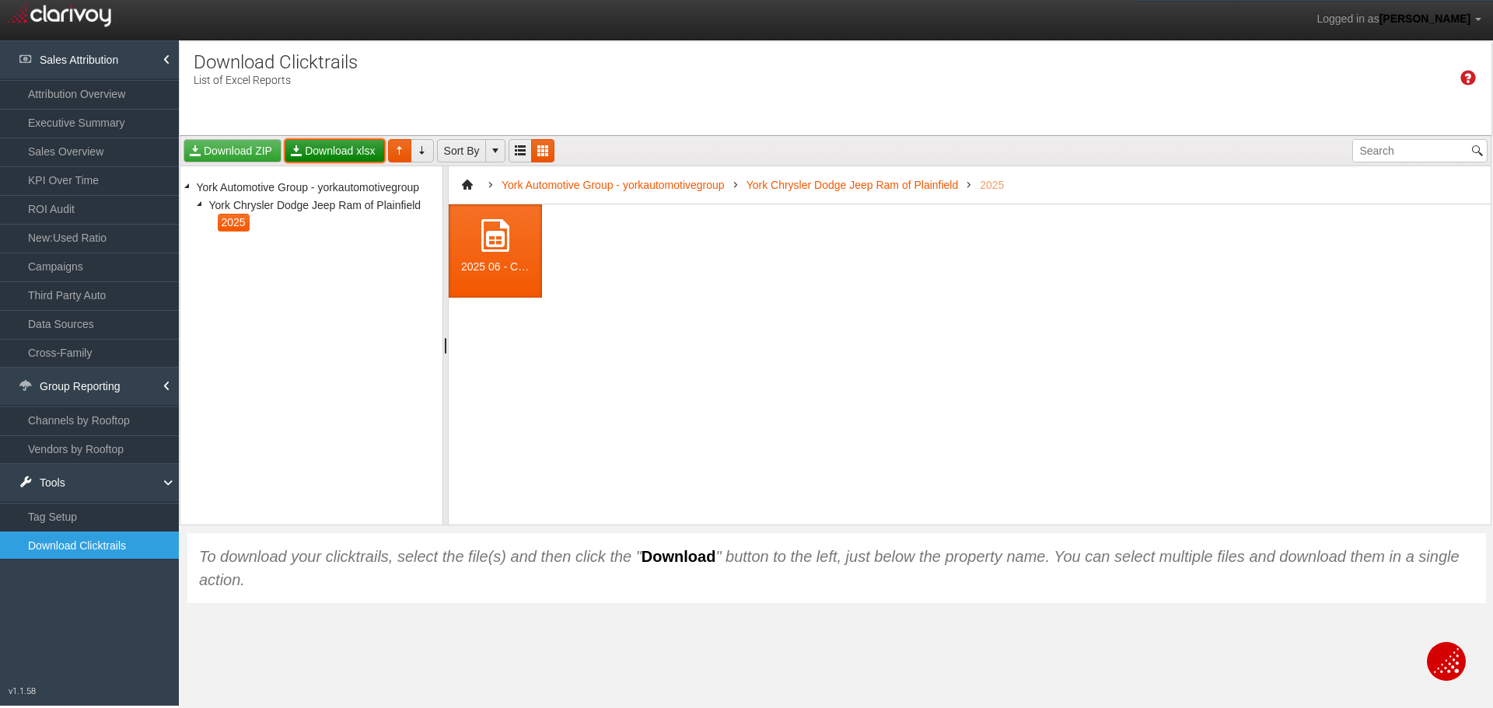
click at [315, 151] on link "Download xlsx" at bounding box center [335, 150] width 100 height 23
click at [75, 270] on link "Campaigns" at bounding box center [89, 267] width 179 height 28
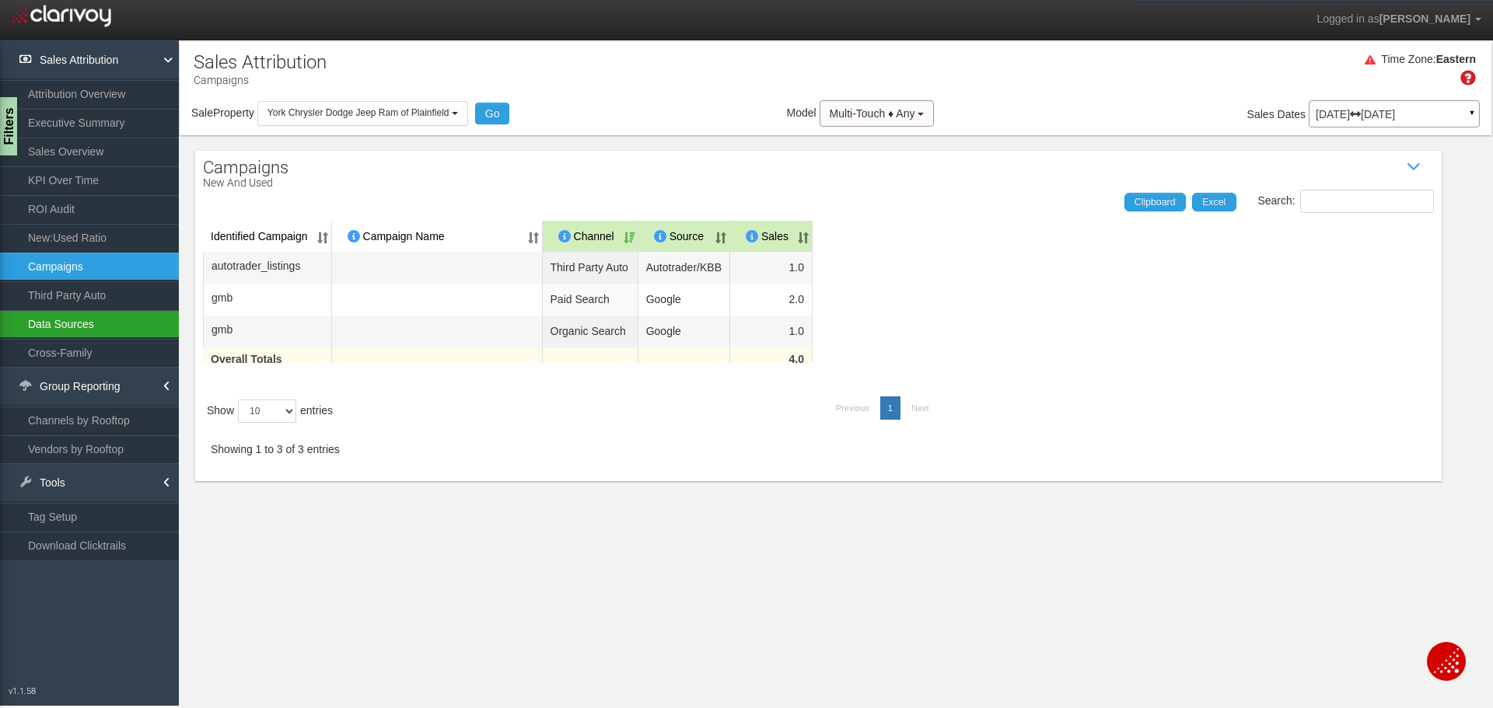
click at [64, 321] on link "Data Sources" at bounding box center [89, 324] width 179 height 28
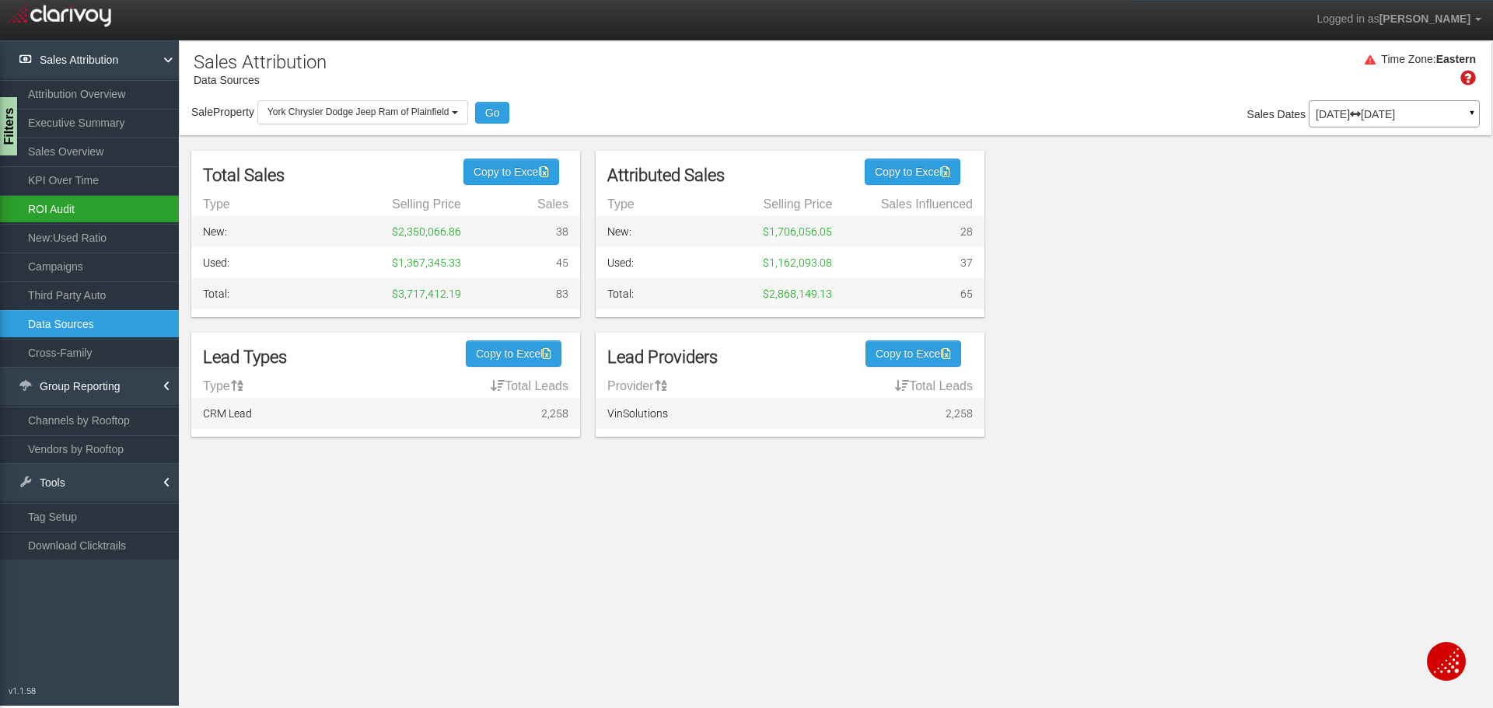
click at [60, 207] on link "ROI Audit" at bounding box center [89, 209] width 179 height 28
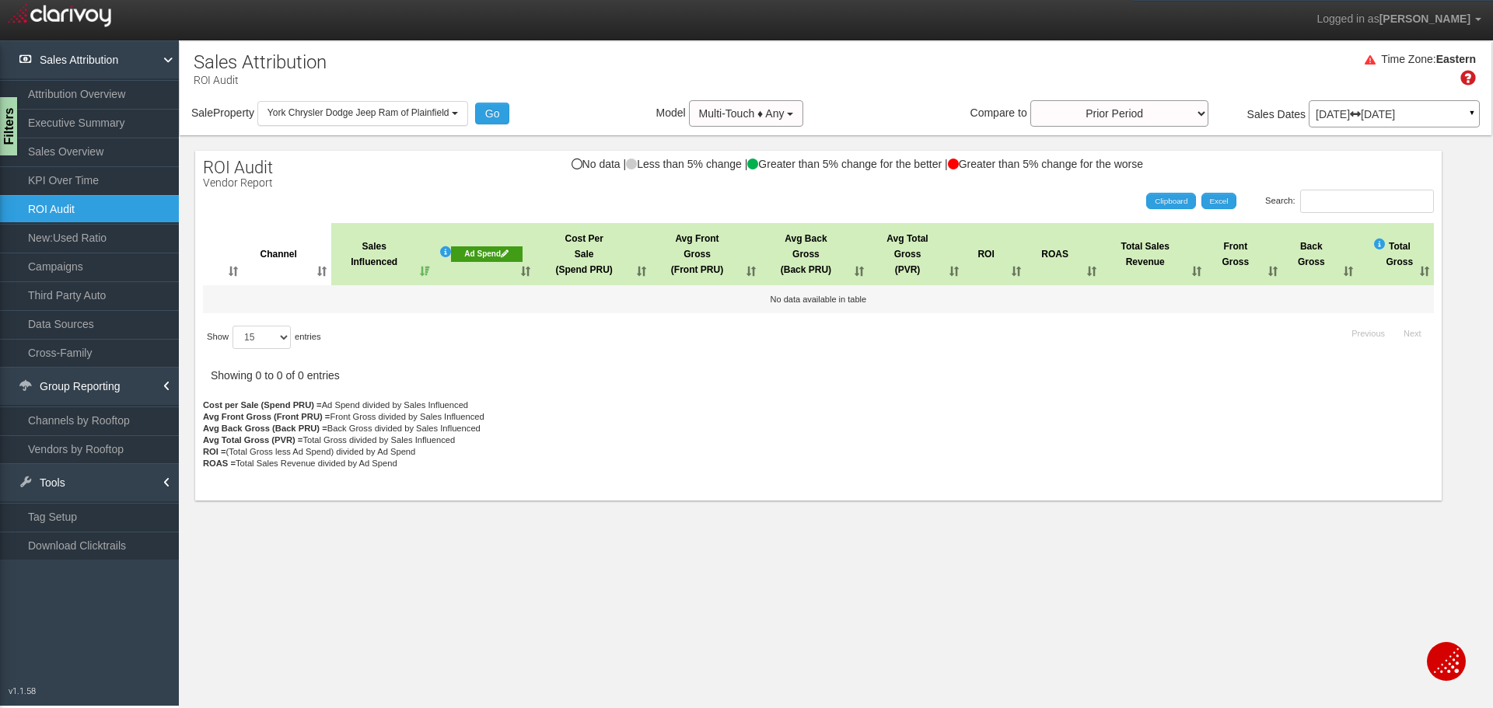
click at [502, 257] on div "Ad Spend" at bounding box center [487, 255] width 72 height 16
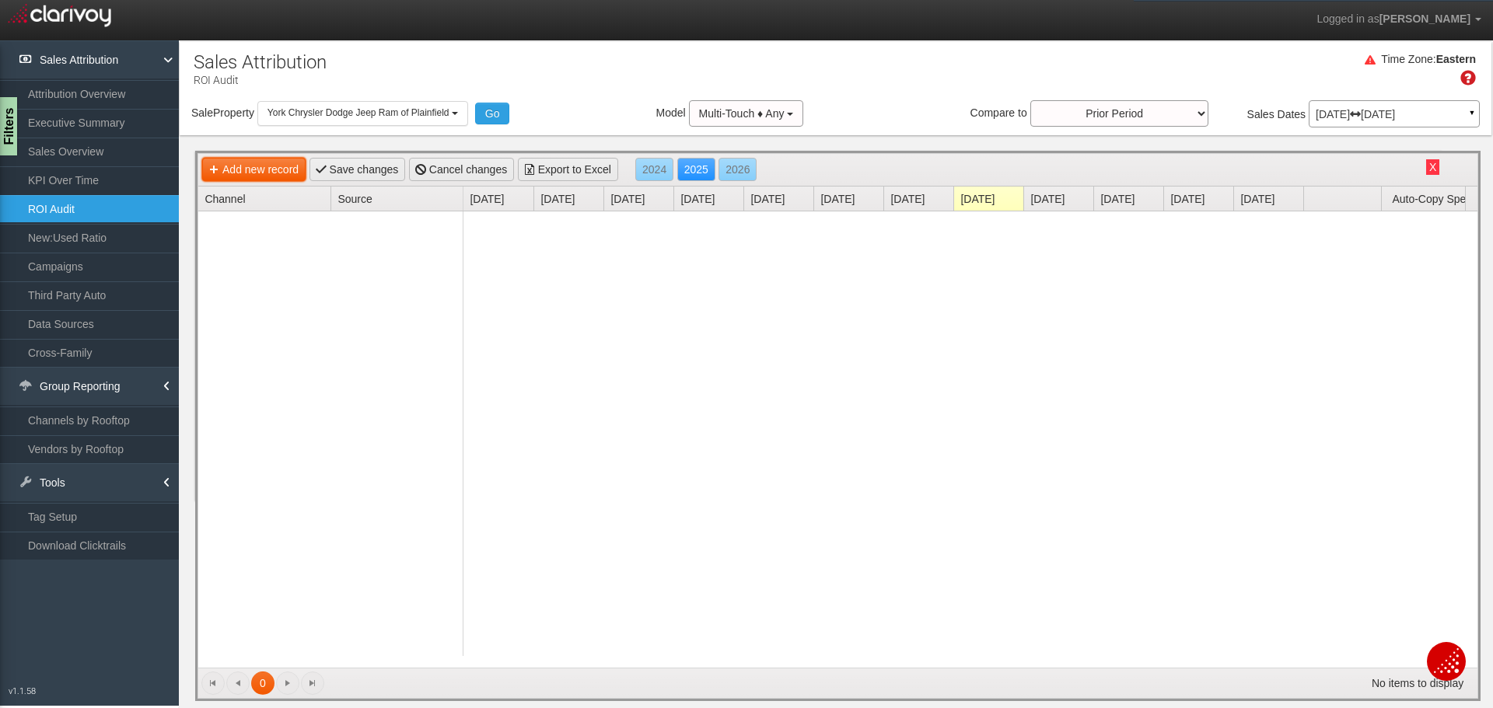
click at [277, 169] on link "Add new record" at bounding box center [253, 169] width 103 height 23
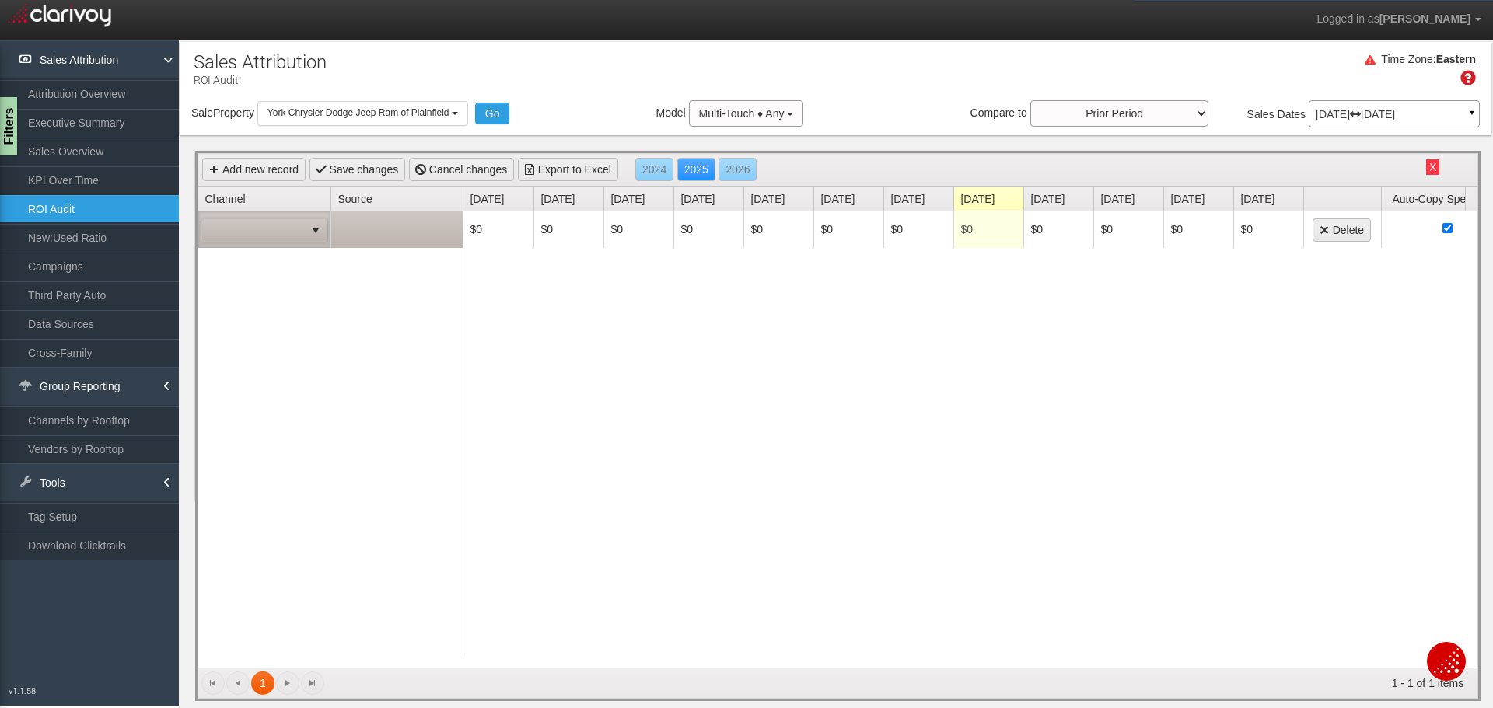
click at [324, 233] on span "select" at bounding box center [316, 230] width 22 height 22
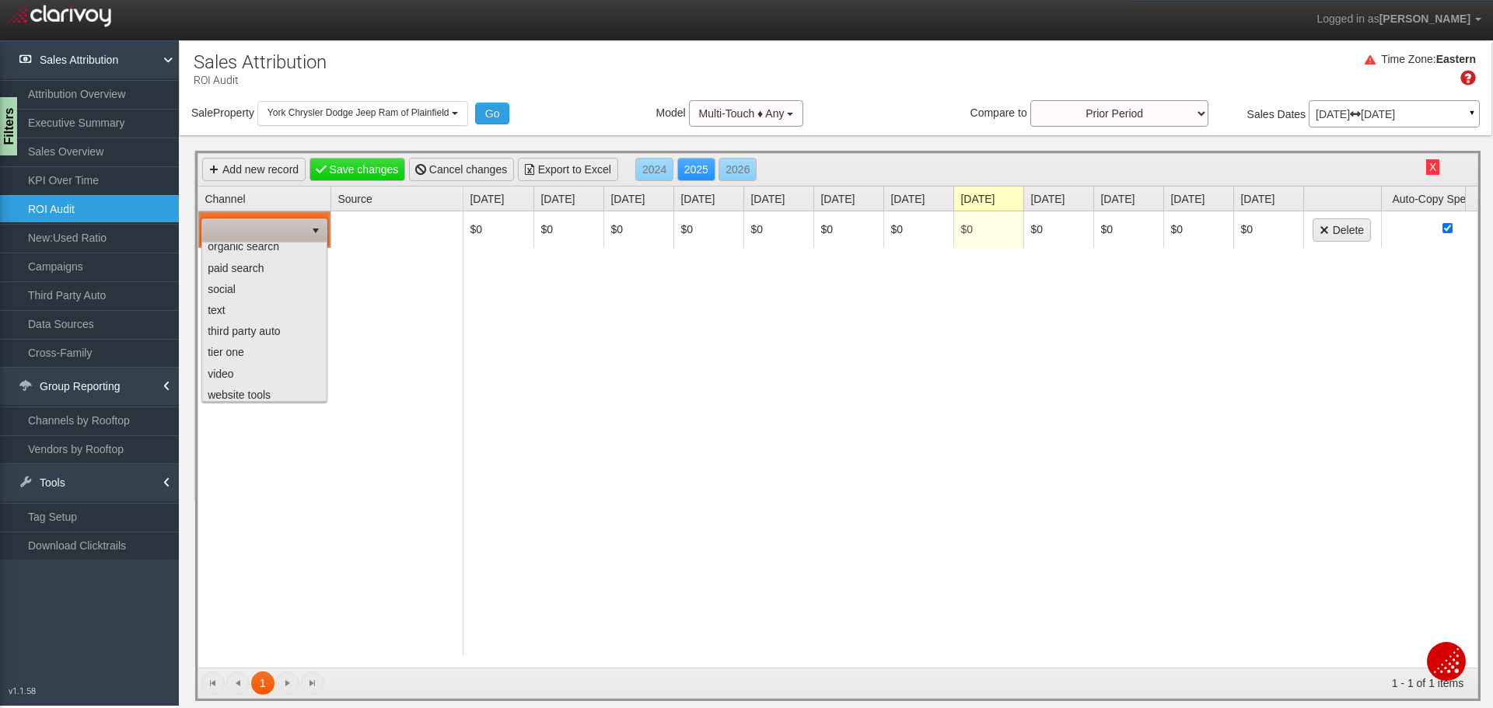
scroll to position [98, 0]
click at [286, 332] on li "third party auto" at bounding box center [264, 325] width 121 height 21
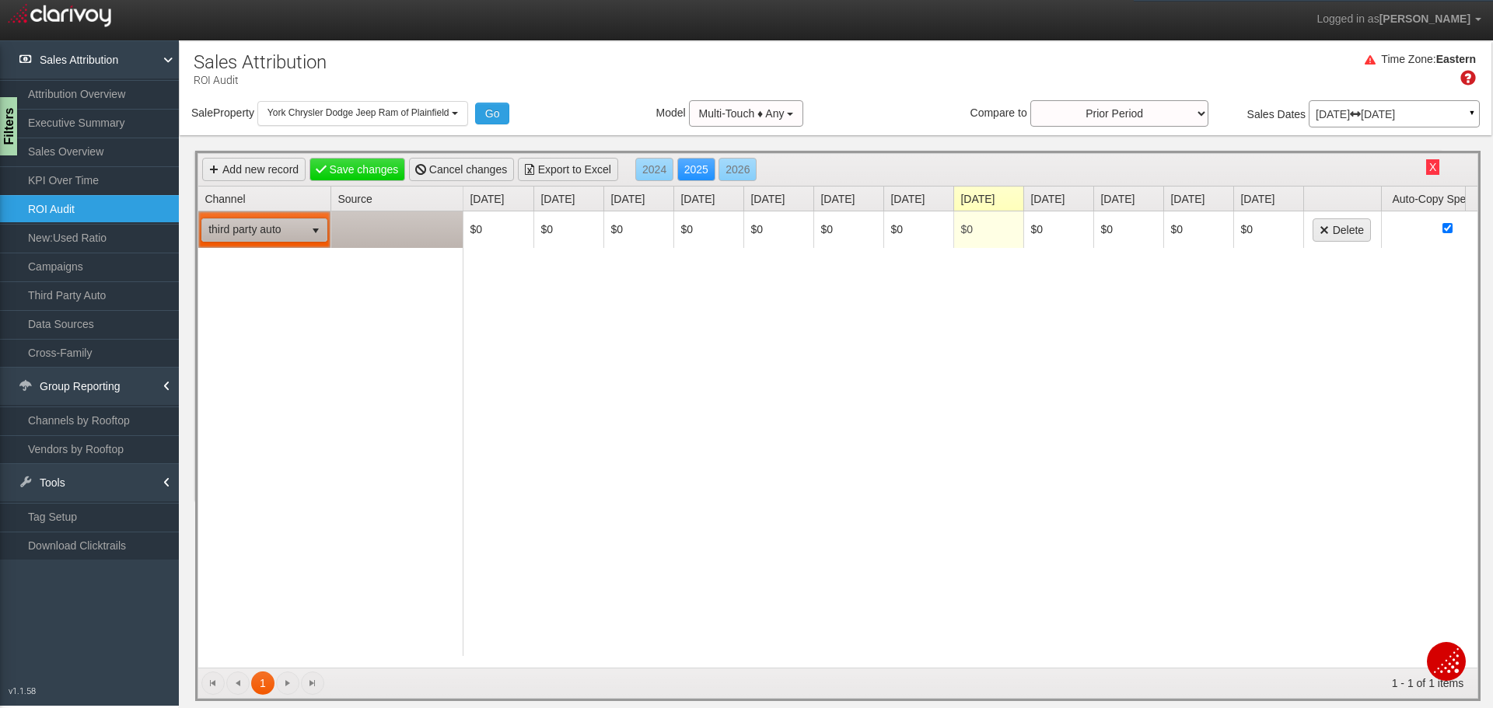
click at [378, 236] on td at bounding box center [397, 230] width 132 height 37
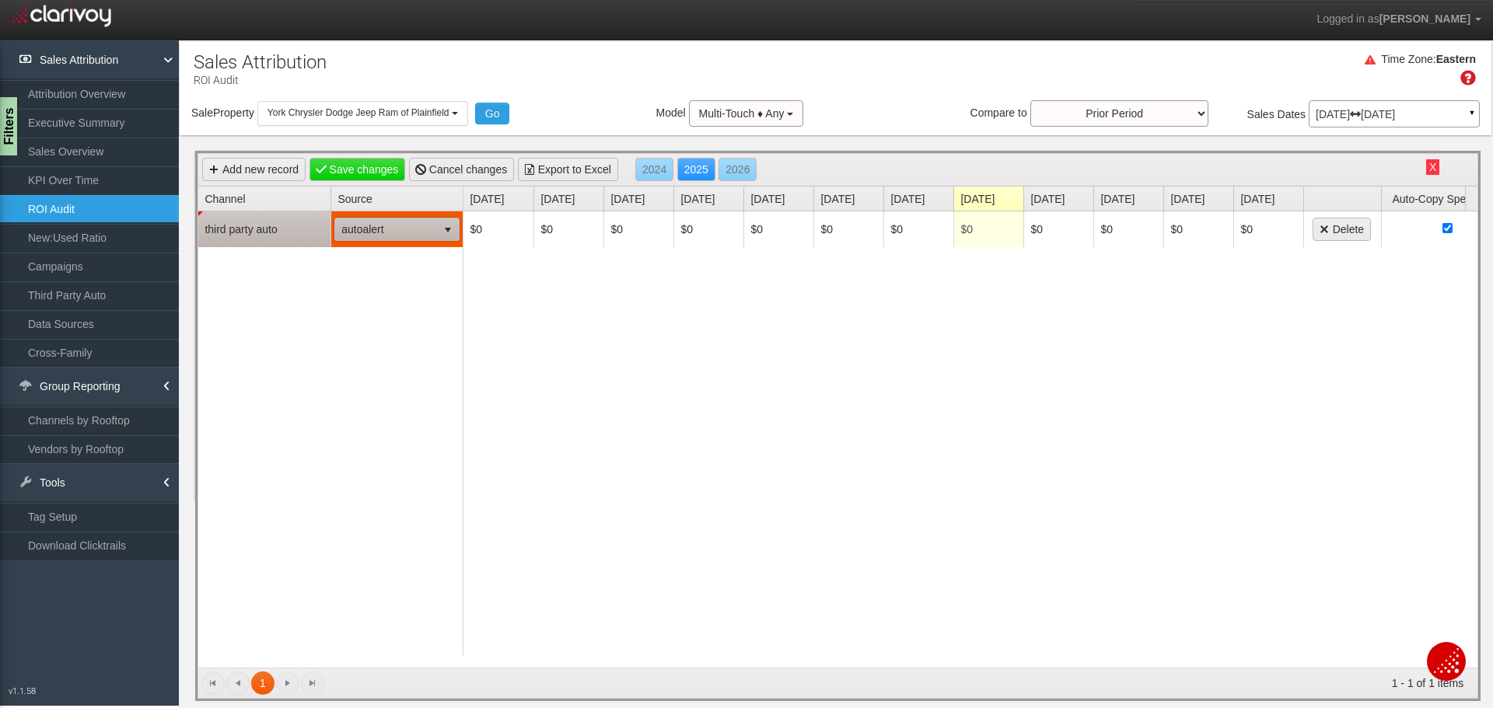
click at [446, 229] on span "select" at bounding box center [448, 230] width 12 height 12
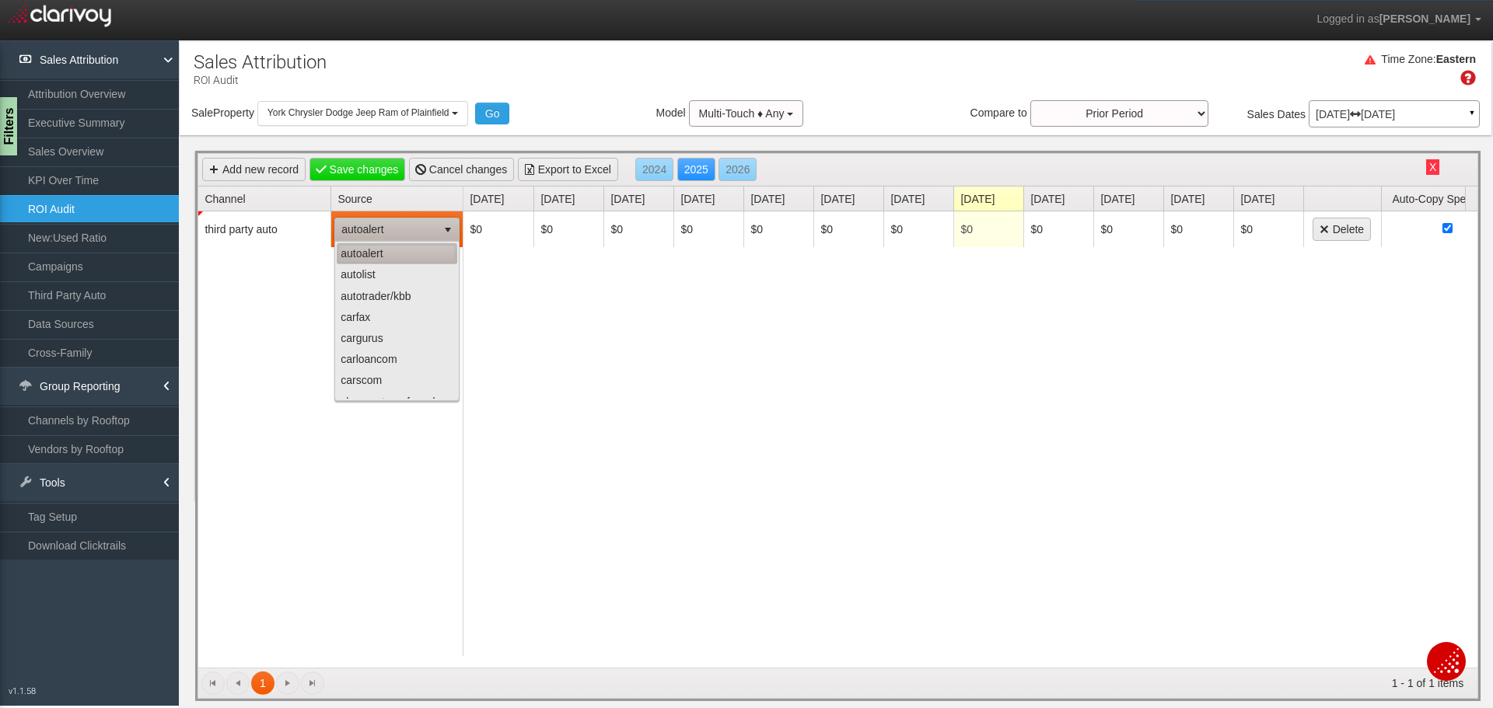
click at [401, 253] on li "autoalert" at bounding box center [397, 253] width 121 height 21
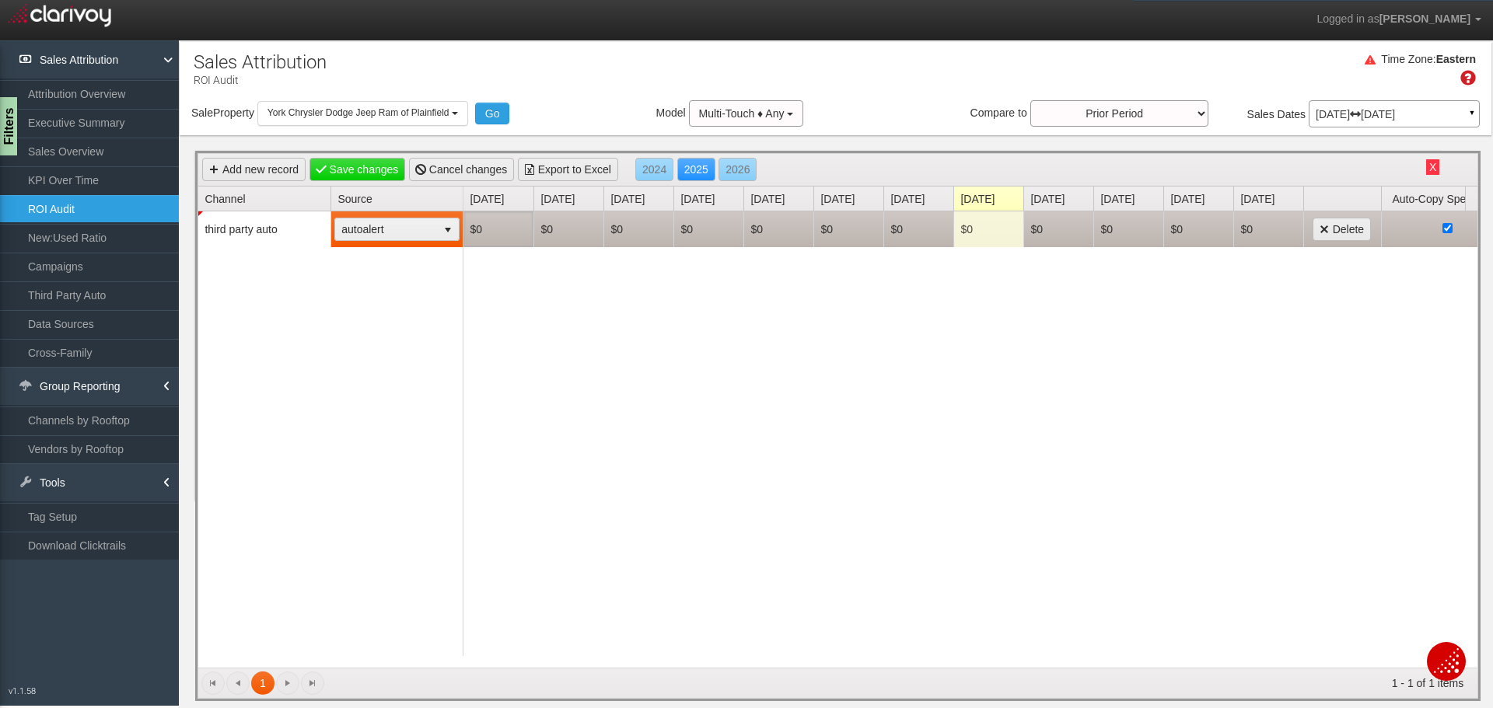
click at [492, 236] on td "$0" at bounding box center [499, 230] width 70 height 36
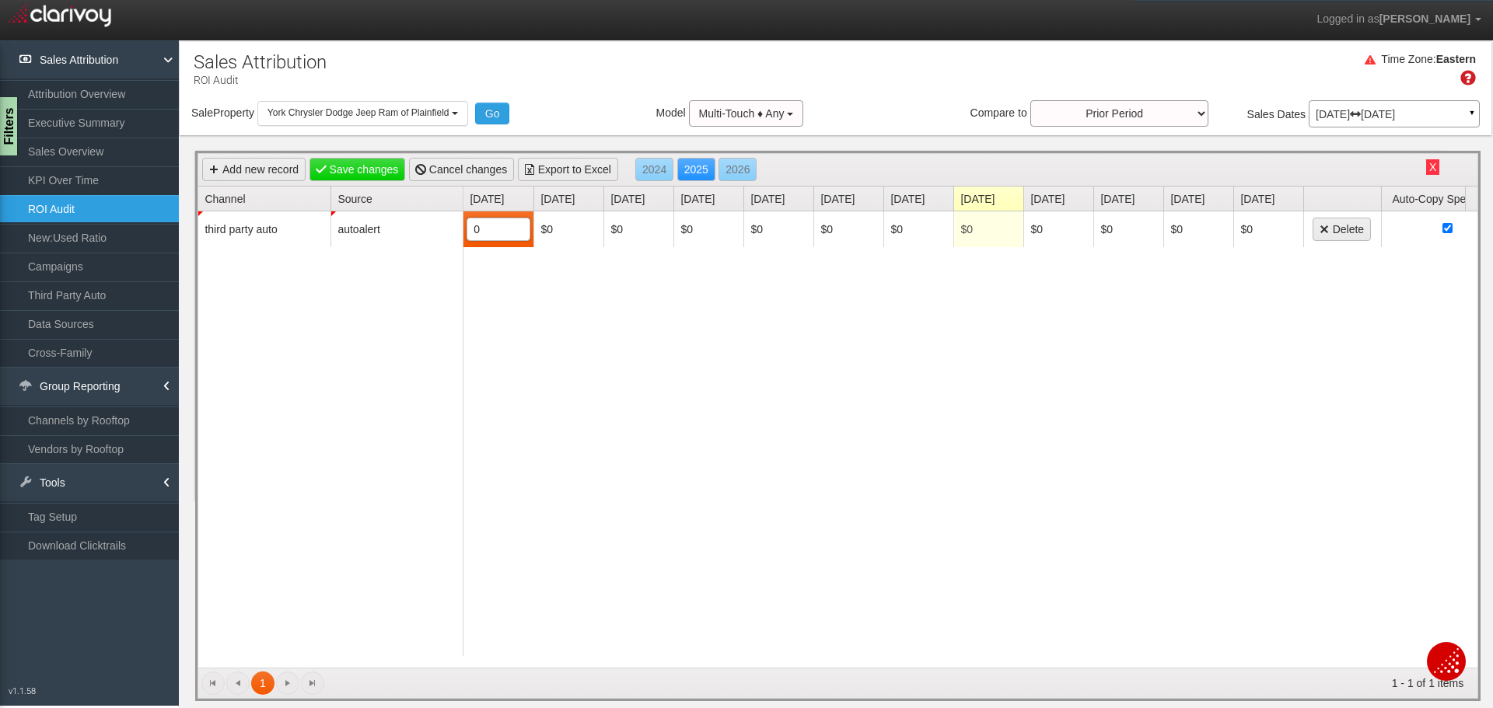
click at [587, 313] on div "$0 0 $0 $0 $0 $0 $0 $0 $0 $0 $0 $0 $0 Delete" at bounding box center [971, 440] width 1014 height 457
click at [607, 363] on div "$0 $0 $0 $0 $0 $0 $0 $0 $0 $0 $0 $0 Delete" at bounding box center [971, 440] width 1014 height 457
click at [270, 264] on div "third party auto autoalert" at bounding box center [330, 434] width 265 height 445
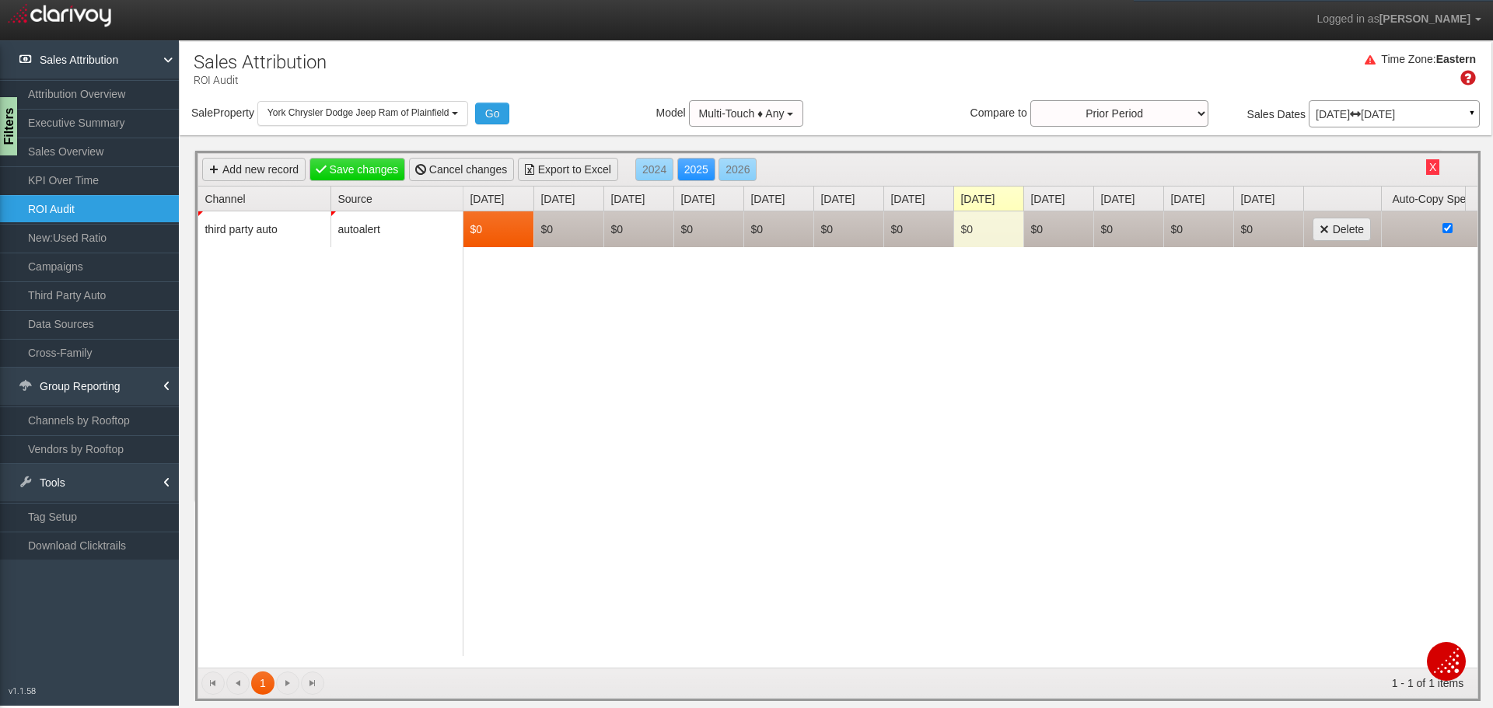
click at [847, 228] on td "$0" at bounding box center [848, 230] width 70 height 36
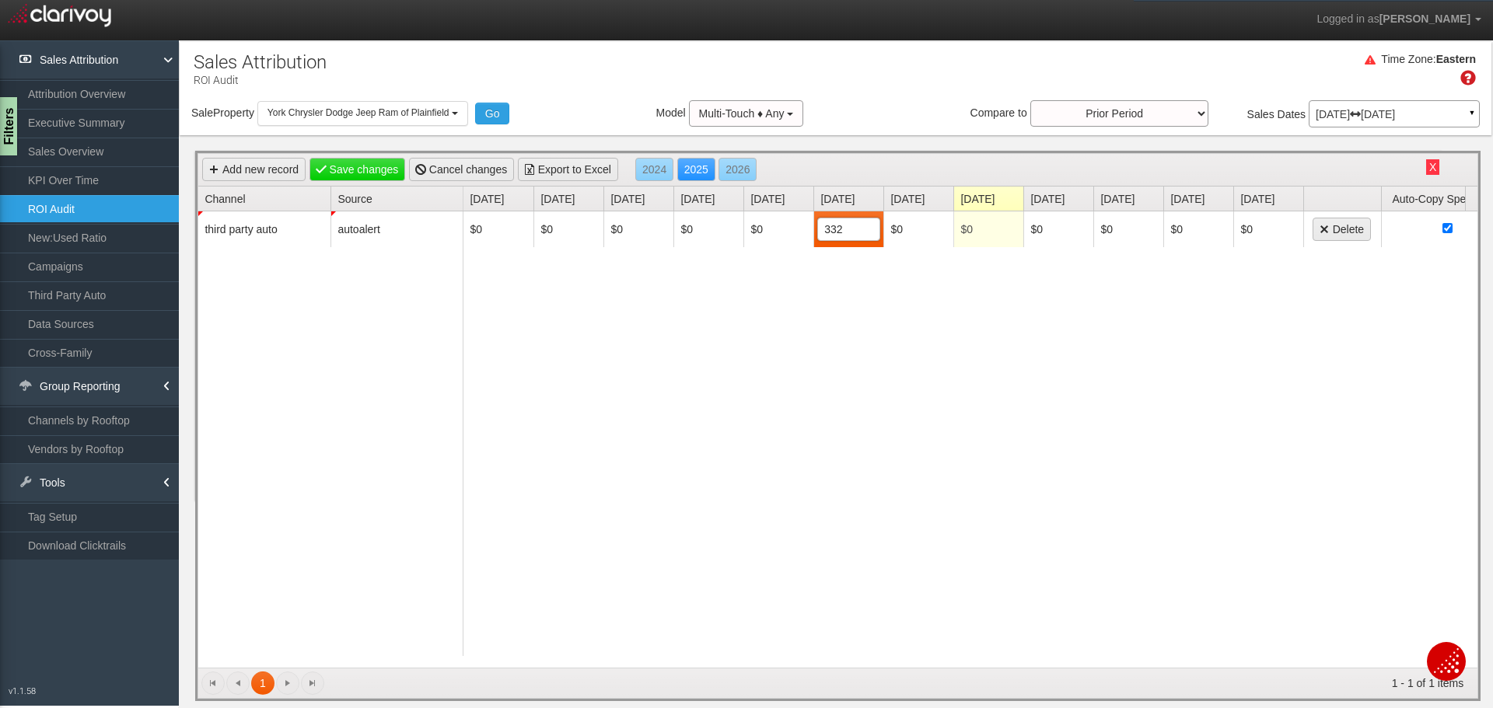
type input "3324"
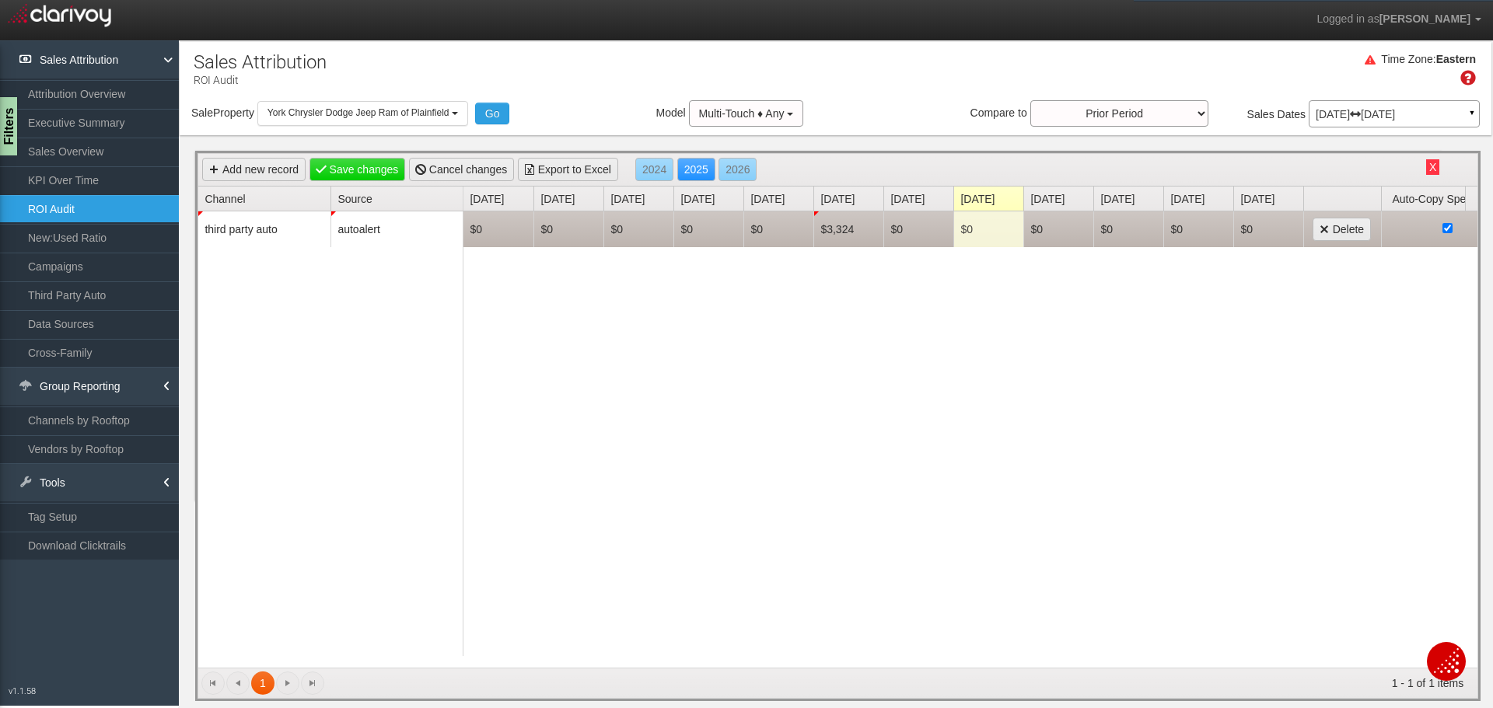
click at [904, 236] on td "$0" at bounding box center [918, 230] width 70 height 36
type input "3324"
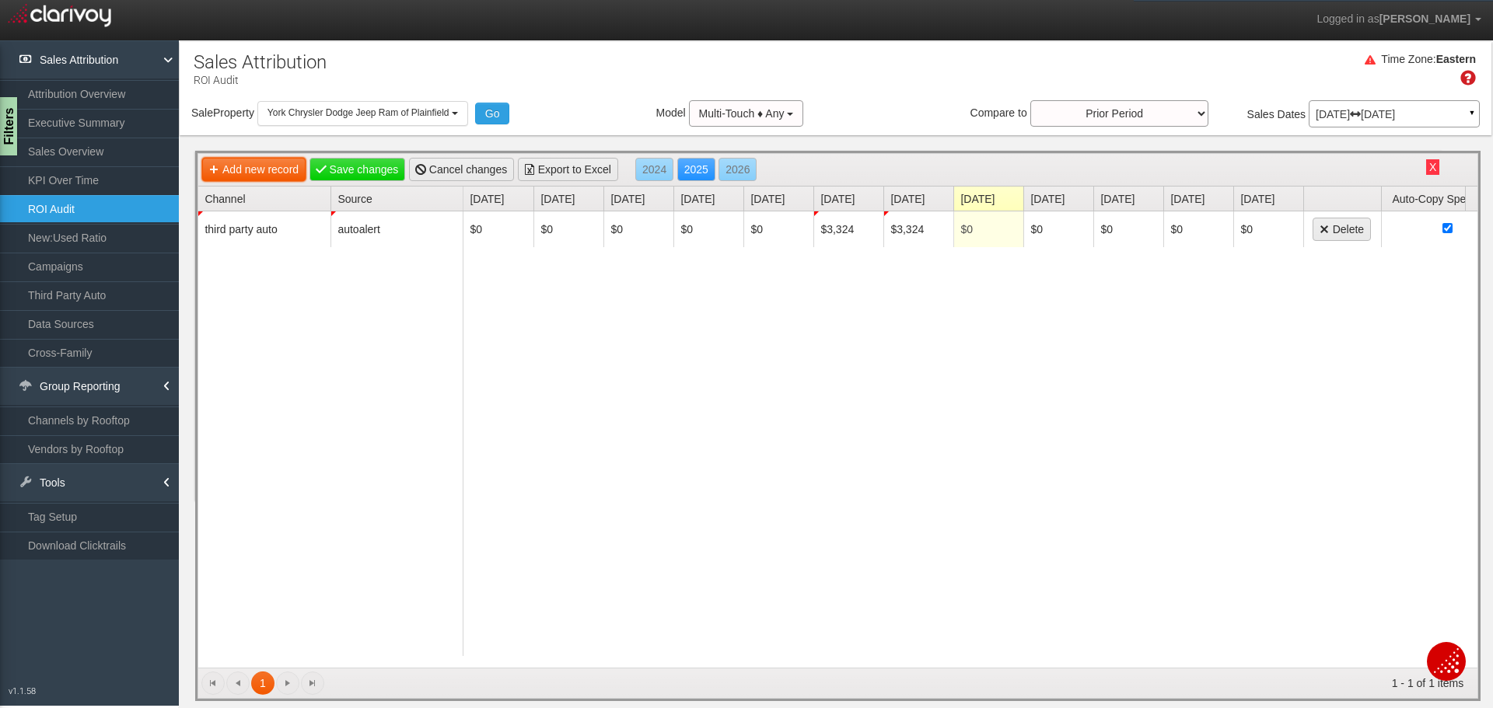
click at [266, 167] on link "Add new record" at bounding box center [253, 169] width 103 height 23
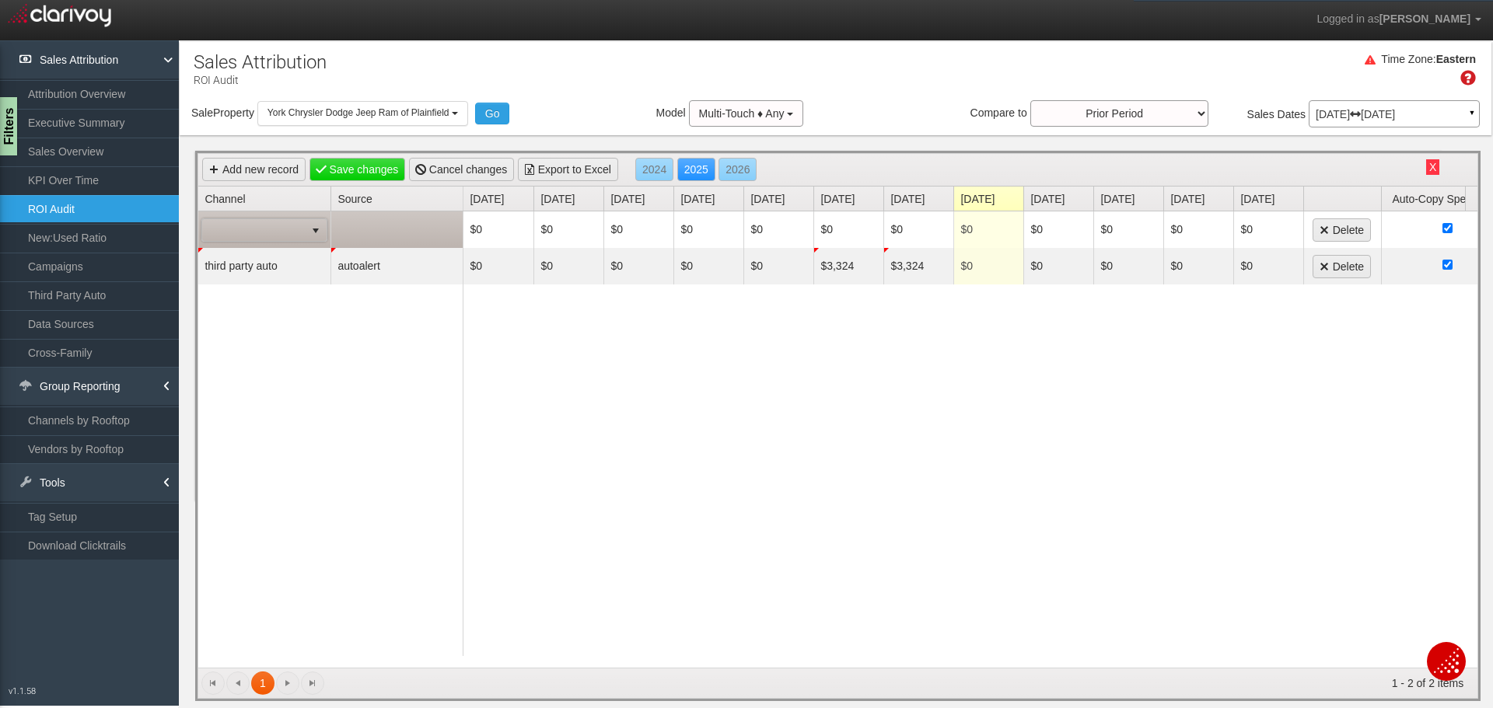
click at [317, 228] on span "select" at bounding box center [316, 231] width 12 height 12
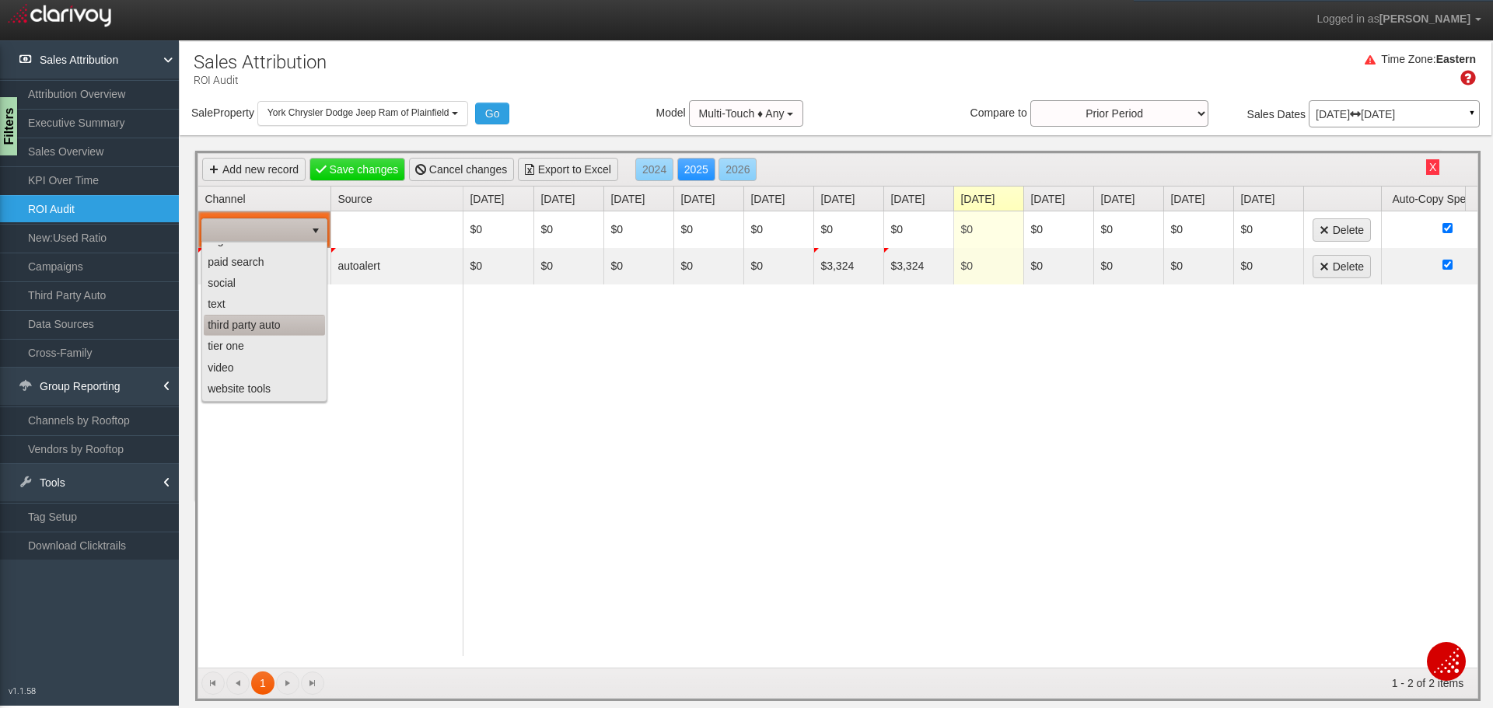
click at [268, 331] on li "third party auto" at bounding box center [264, 325] width 121 height 21
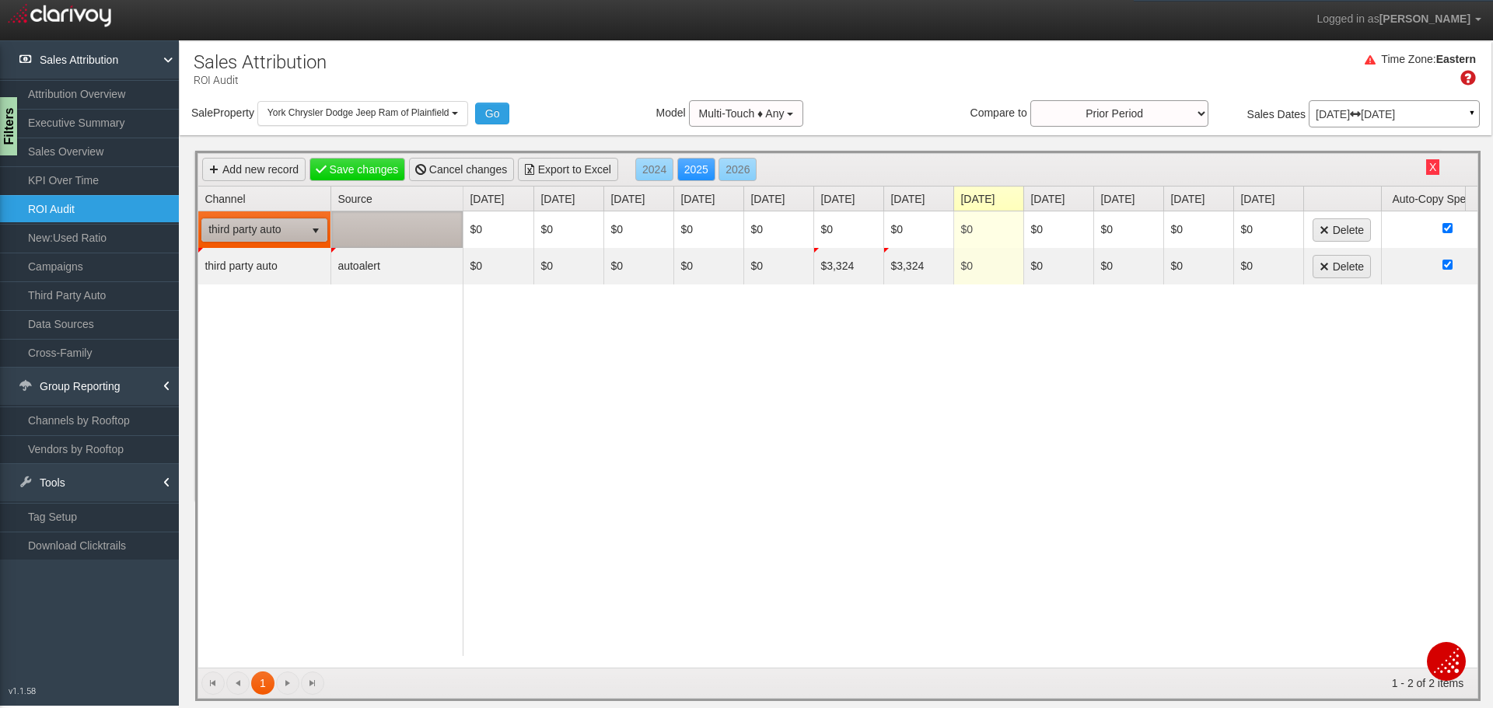
click at [453, 233] on td at bounding box center [397, 230] width 132 height 37
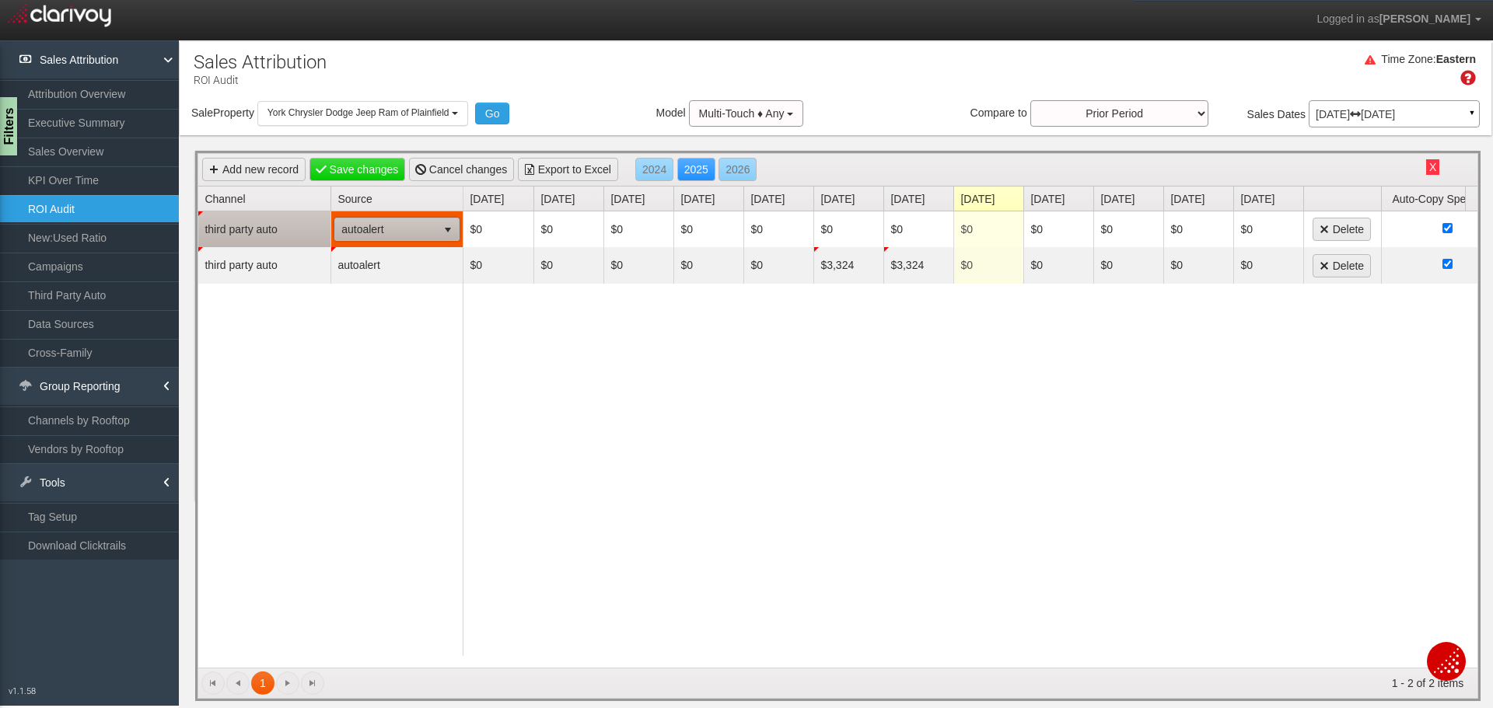
click at [453, 232] on span "select" at bounding box center [448, 230] width 12 height 12
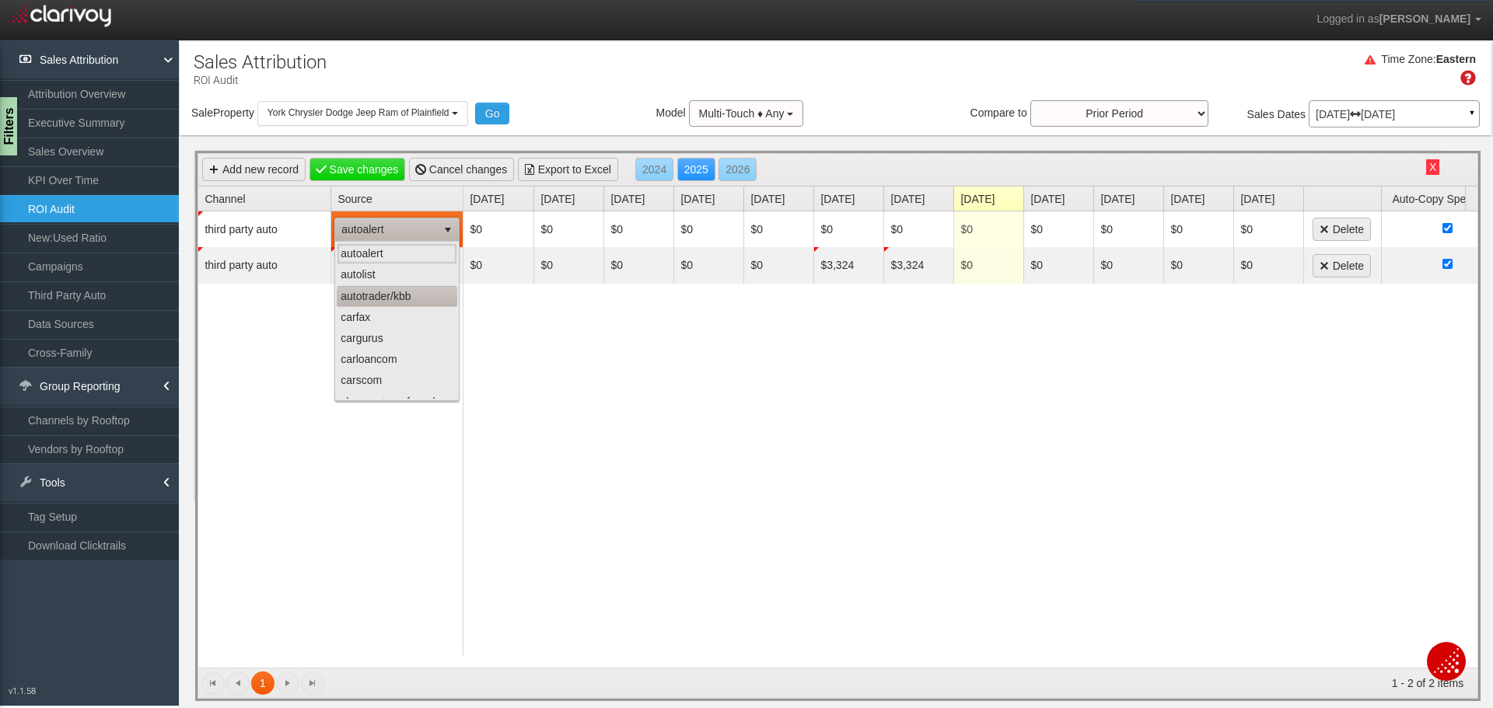
click at [402, 301] on li "autotrader/kbb" at bounding box center [397, 296] width 121 height 21
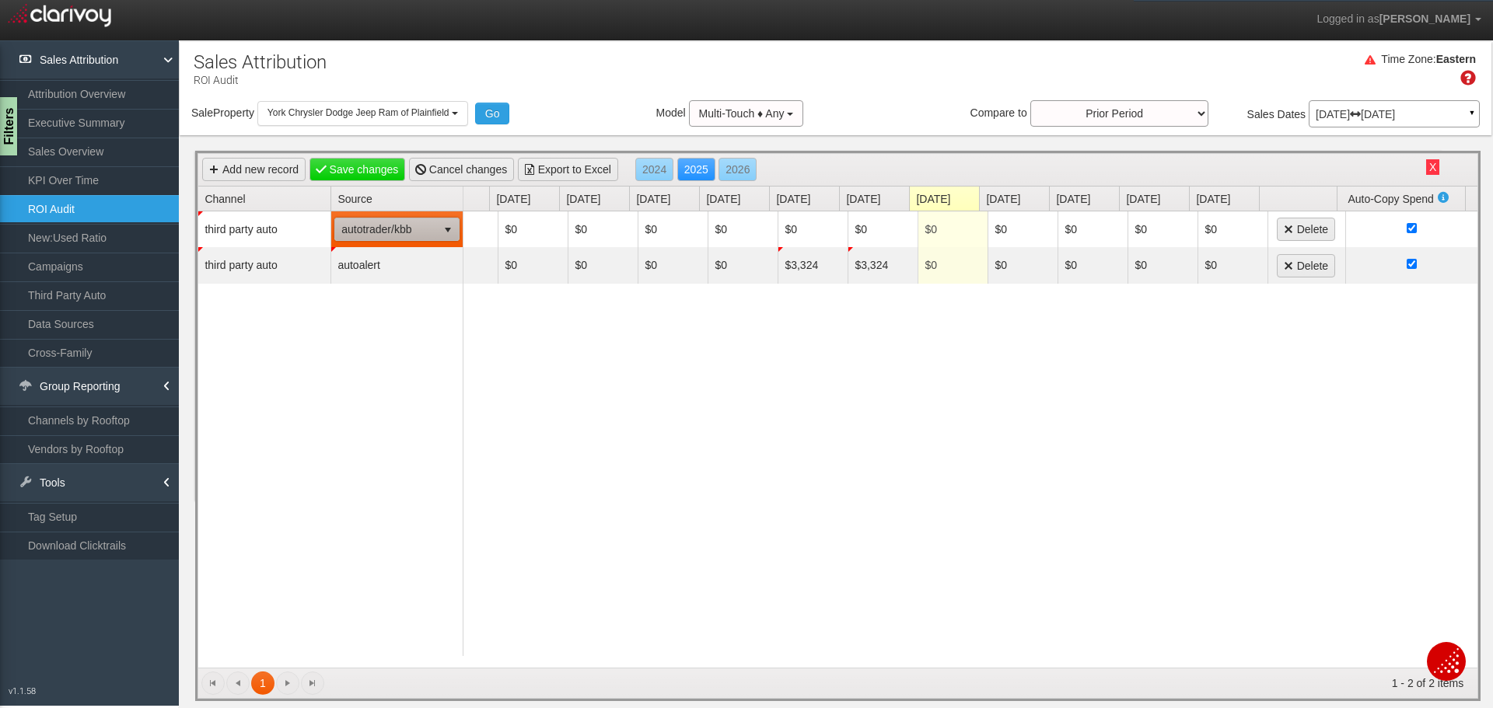
scroll to position [0, 47]
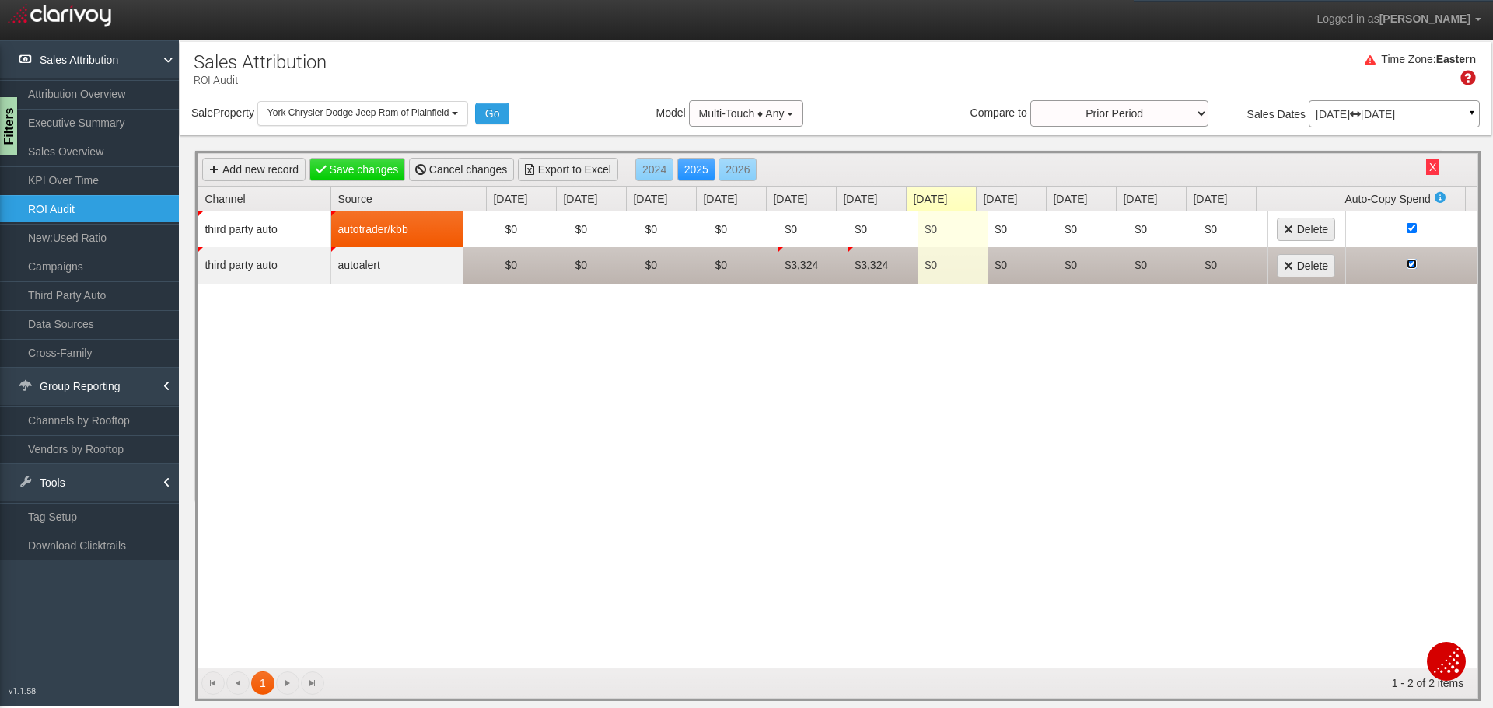
click at [1407, 268] on input "checkbox" at bounding box center [1412, 264] width 10 height 10
click at [1407, 264] on input "checkbox" at bounding box center [1412, 265] width 10 height 10
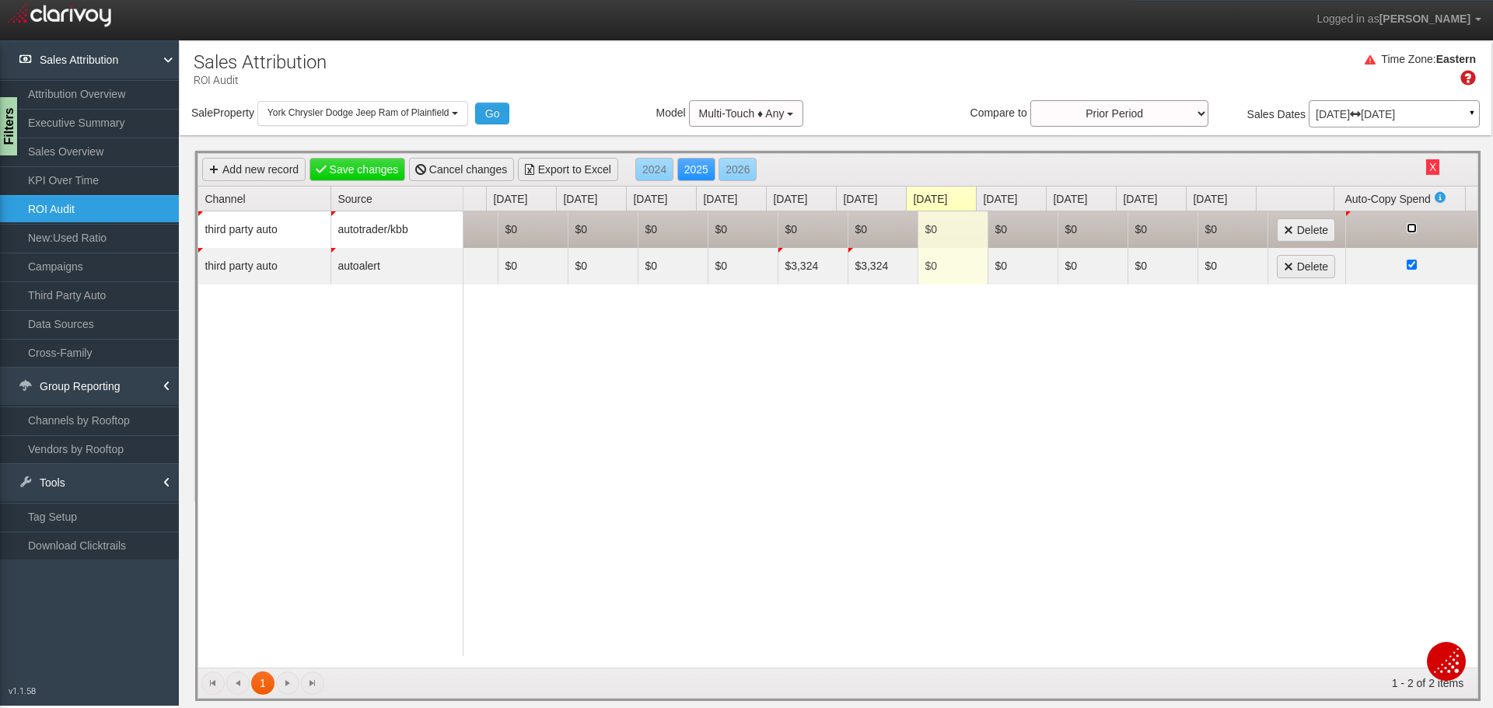
click at [1407, 229] on input "checkbox" at bounding box center [1412, 228] width 10 height 10
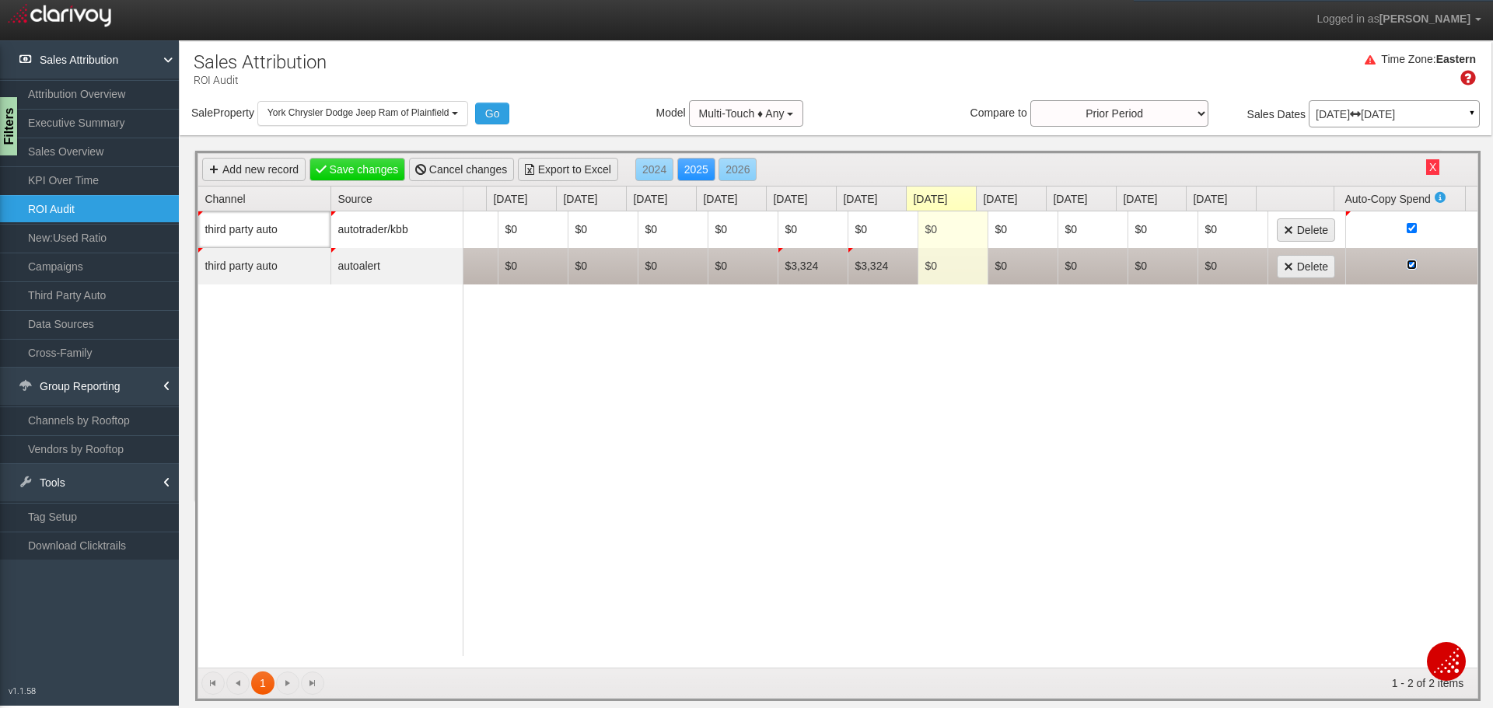
click at [1407, 268] on input "checkbox" at bounding box center [1412, 265] width 10 height 10
click at [1407, 267] on input "checkbox" at bounding box center [1412, 265] width 10 height 10
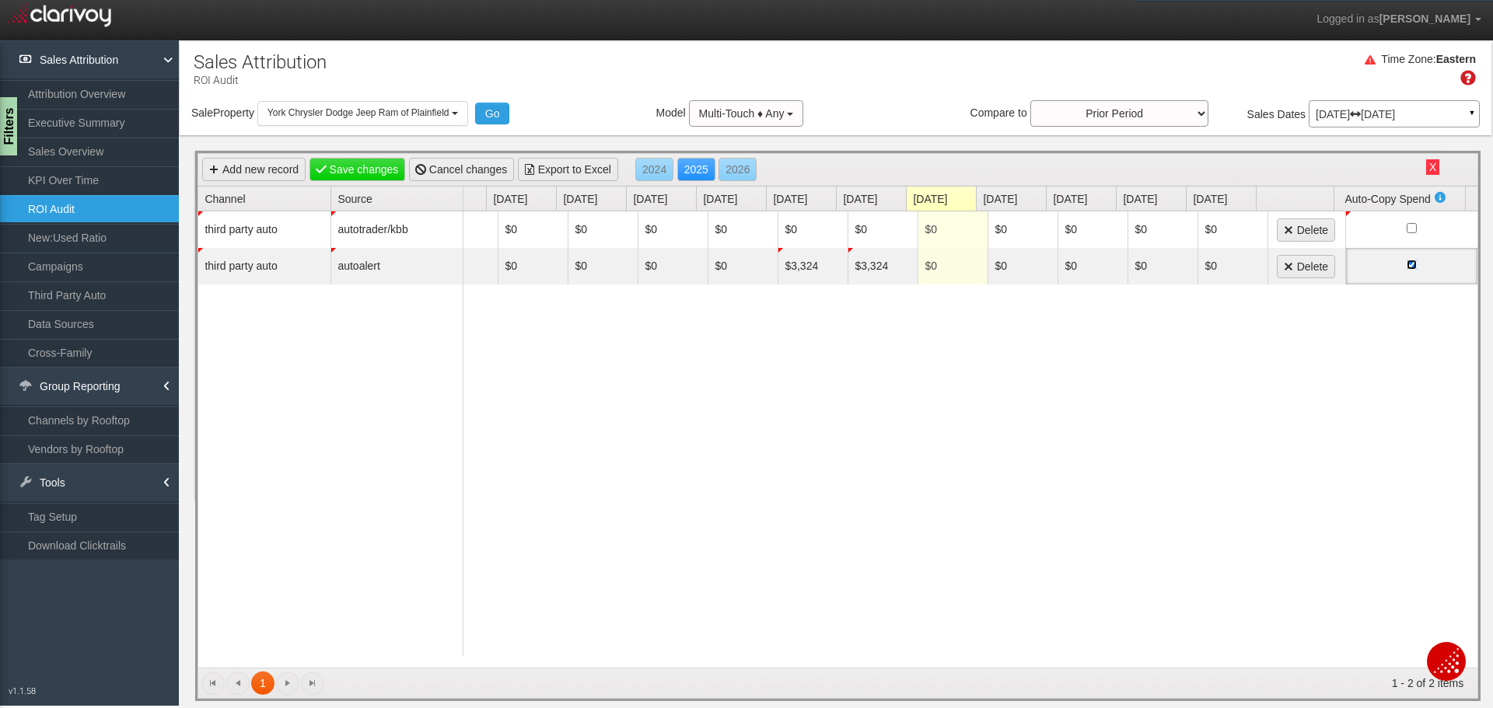
click at [1407, 267] on input "checkbox" at bounding box center [1412, 265] width 10 height 10
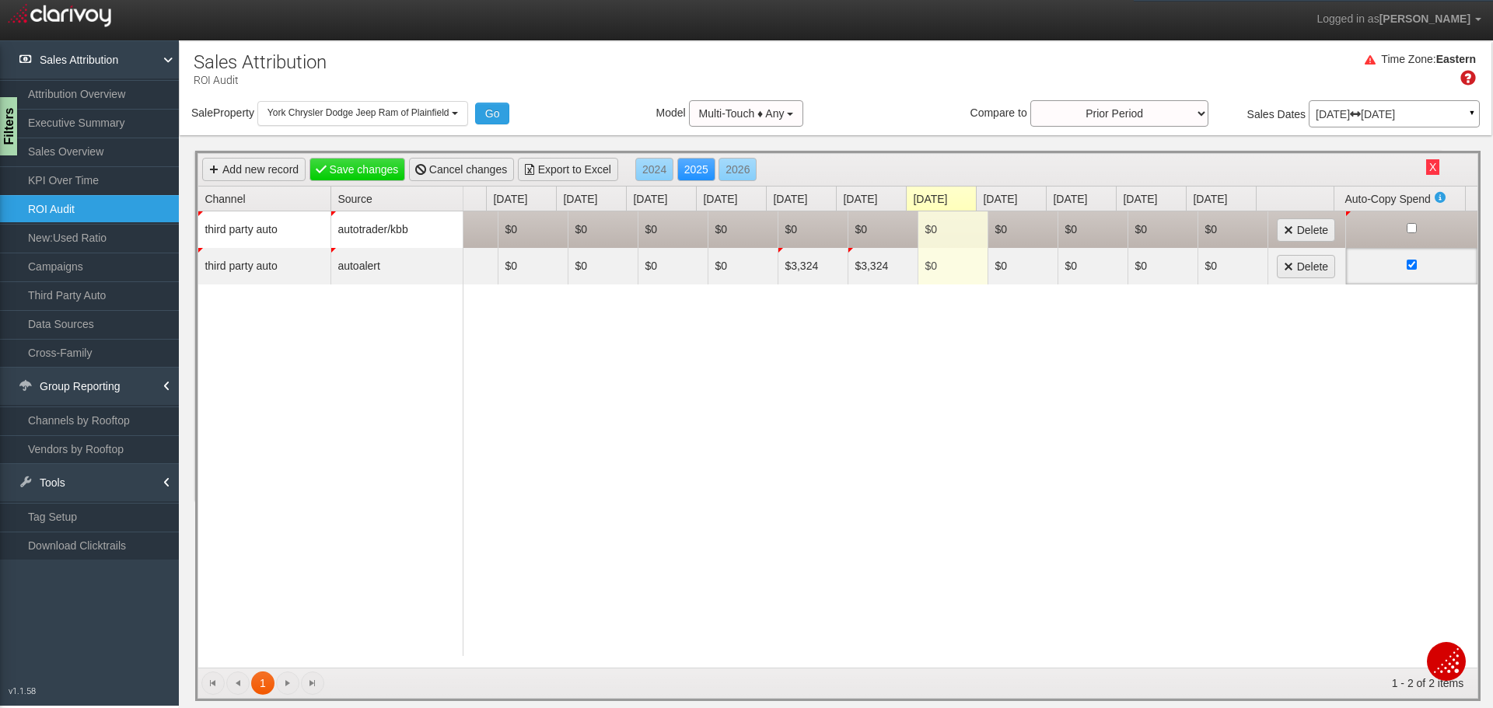
click at [1401, 235] on div at bounding box center [1411, 229] width 118 height 17
click at [1407, 230] on input "checkbox" at bounding box center [1412, 228] width 10 height 10
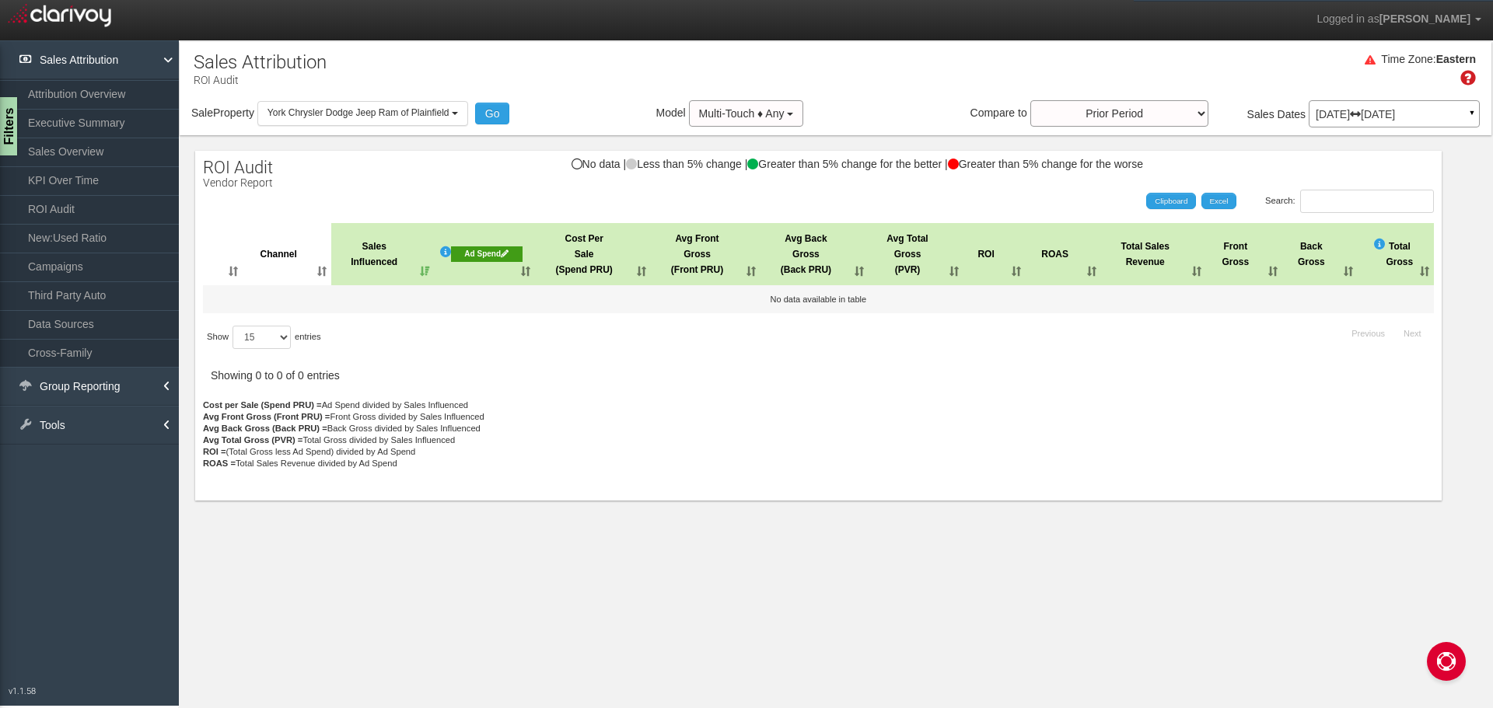
click at [481, 254] on div "Ad Spend" at bounding box center [487, 255] width 72 height 16
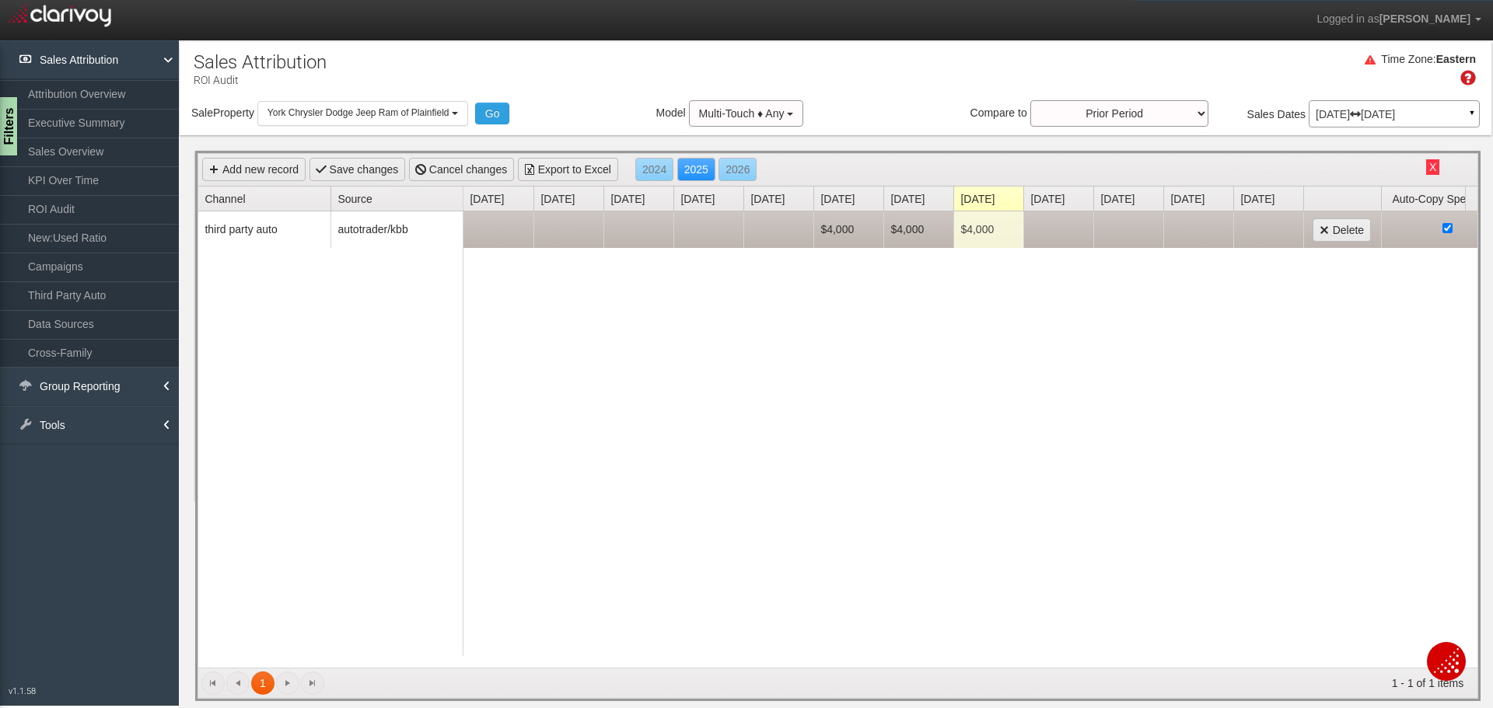
click at [844, 236] on td "$4,000" at bounding box center [848, 230] width 70 height 37
type input "4071"
click at [909, 238] on td "$4,000" at bounding box center [918, 230] width 70 height 37
type input "4071"
click at [967, 236] on td "$4,000" at bounding box center [988, 230] width 70 height 36
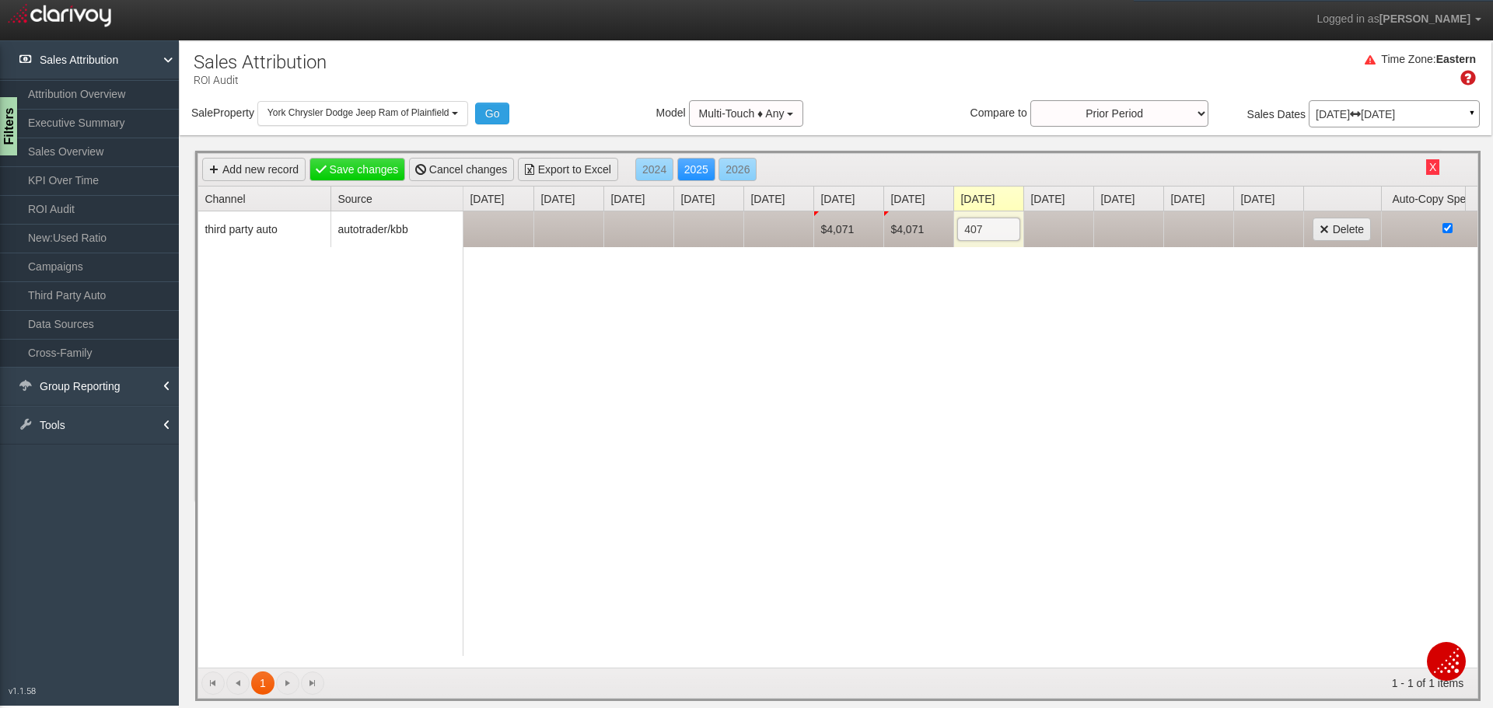
type input "4071"
click at [1027, 316] on div "$4,071 $4,071 $4,071 Delete" at bounding box center [971, 440] width 1014 height 457
click at [92, 68] on link "Sales Attribution" at bounding box center [89, 59] width 179 height 39
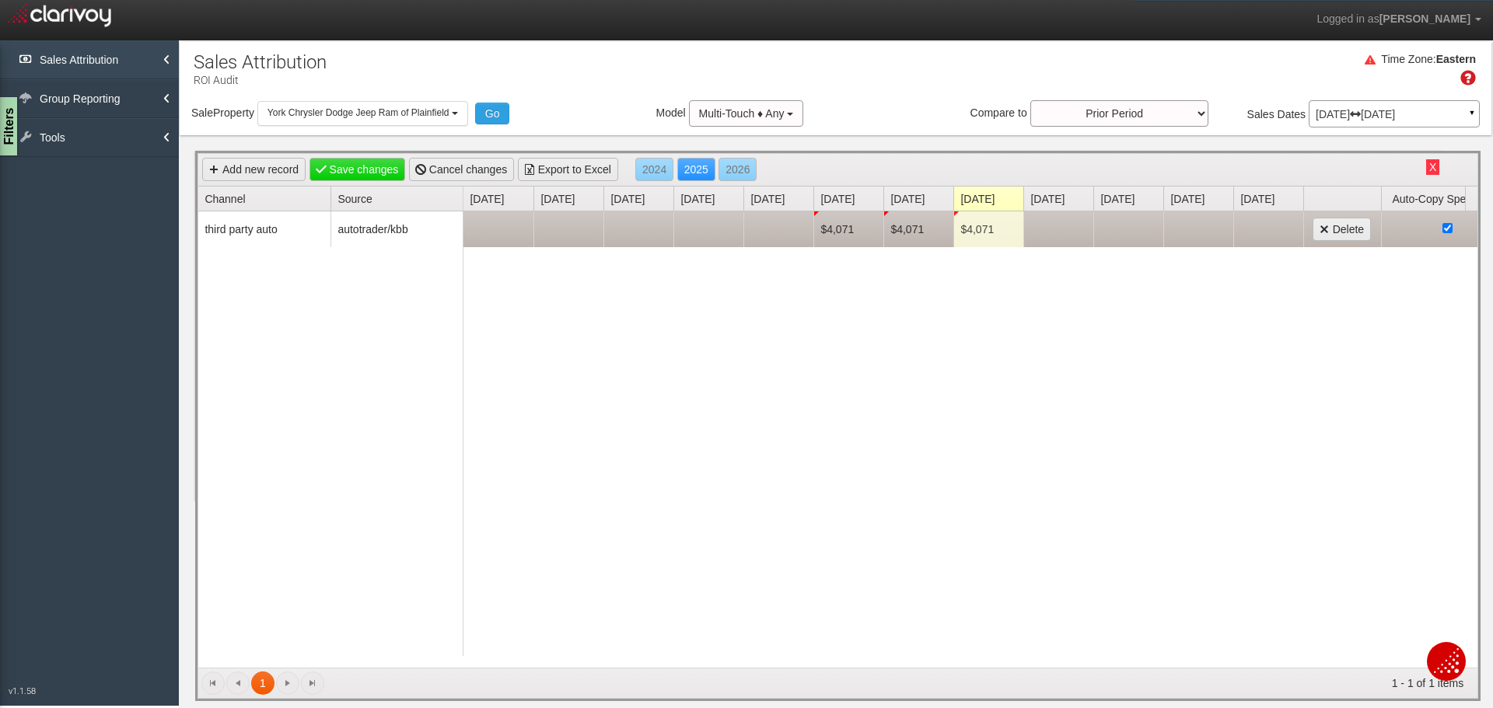
click at [97, 69] on link "Sales Attribution" at bounding box center [89, 59] width 179 height 39
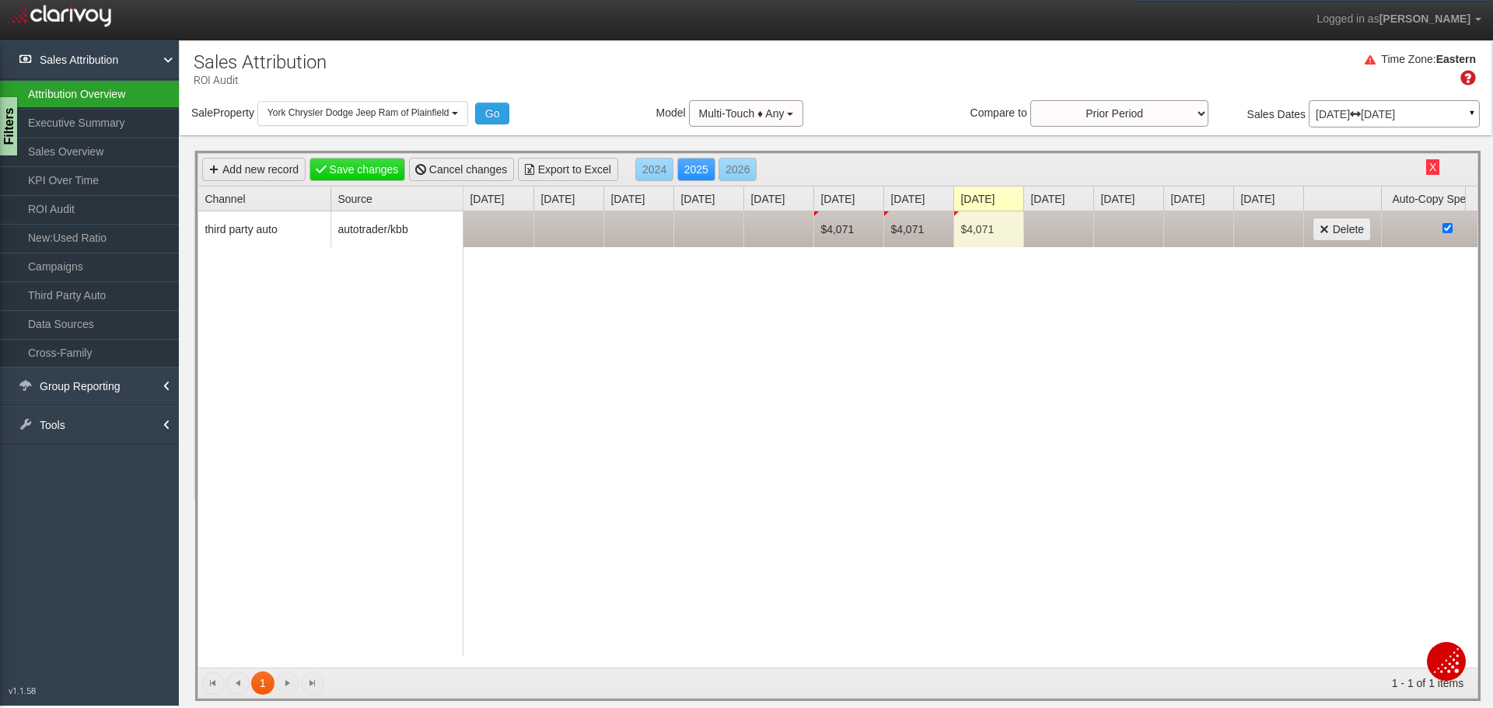
click at [90, 97] on link "Attribution Overview" at bounding box center [89, 94] width 179 height 28
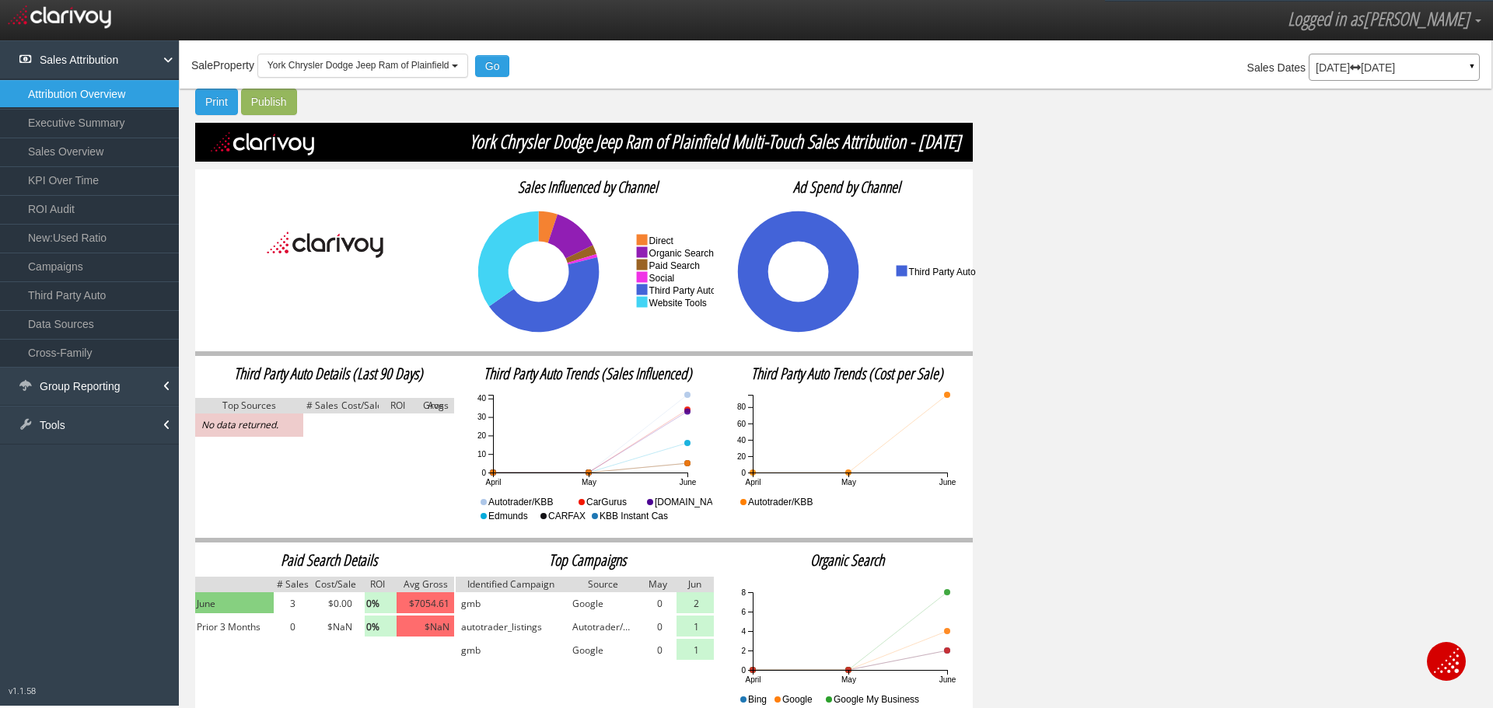
scroll to position [72, 0]
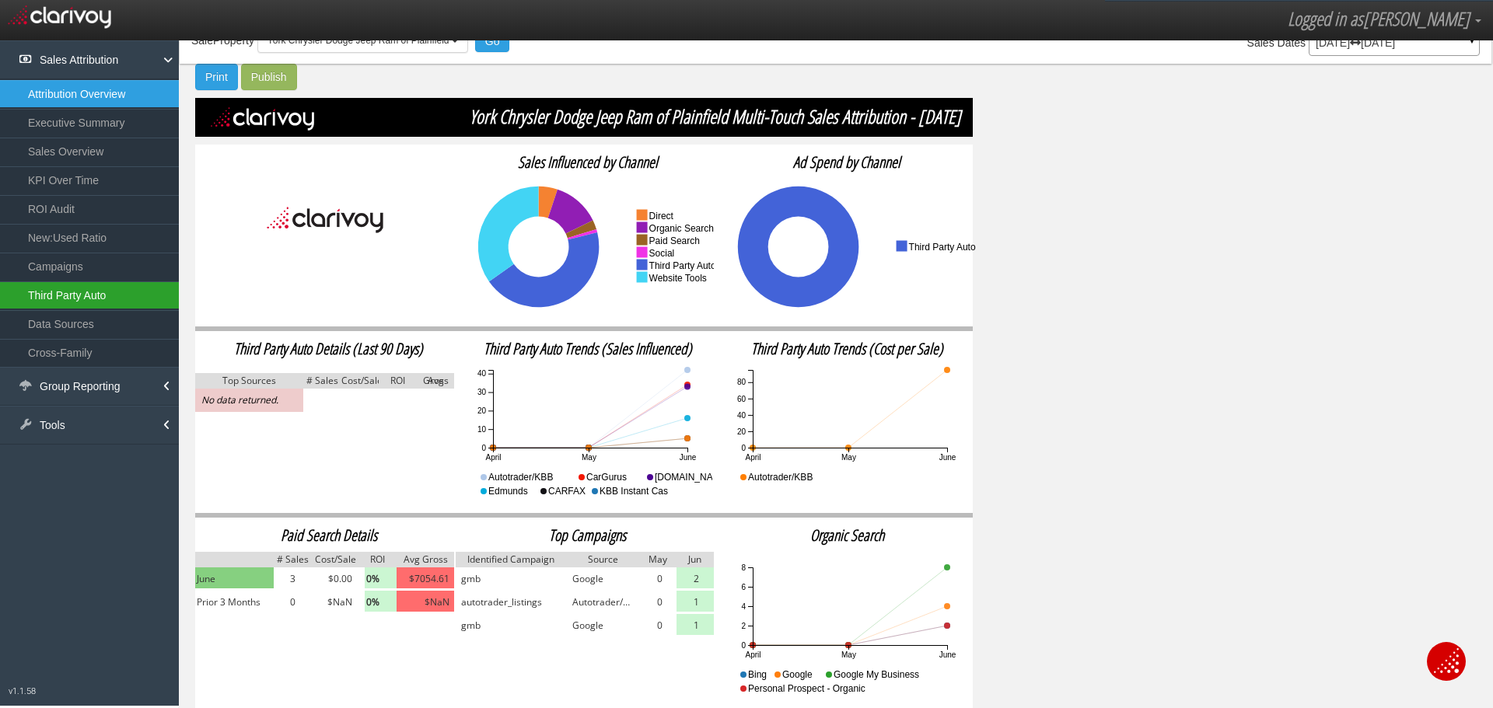
click at [89, 307] on link "Third Party Auto" at bounding box center [89, 296] width 179 height 28
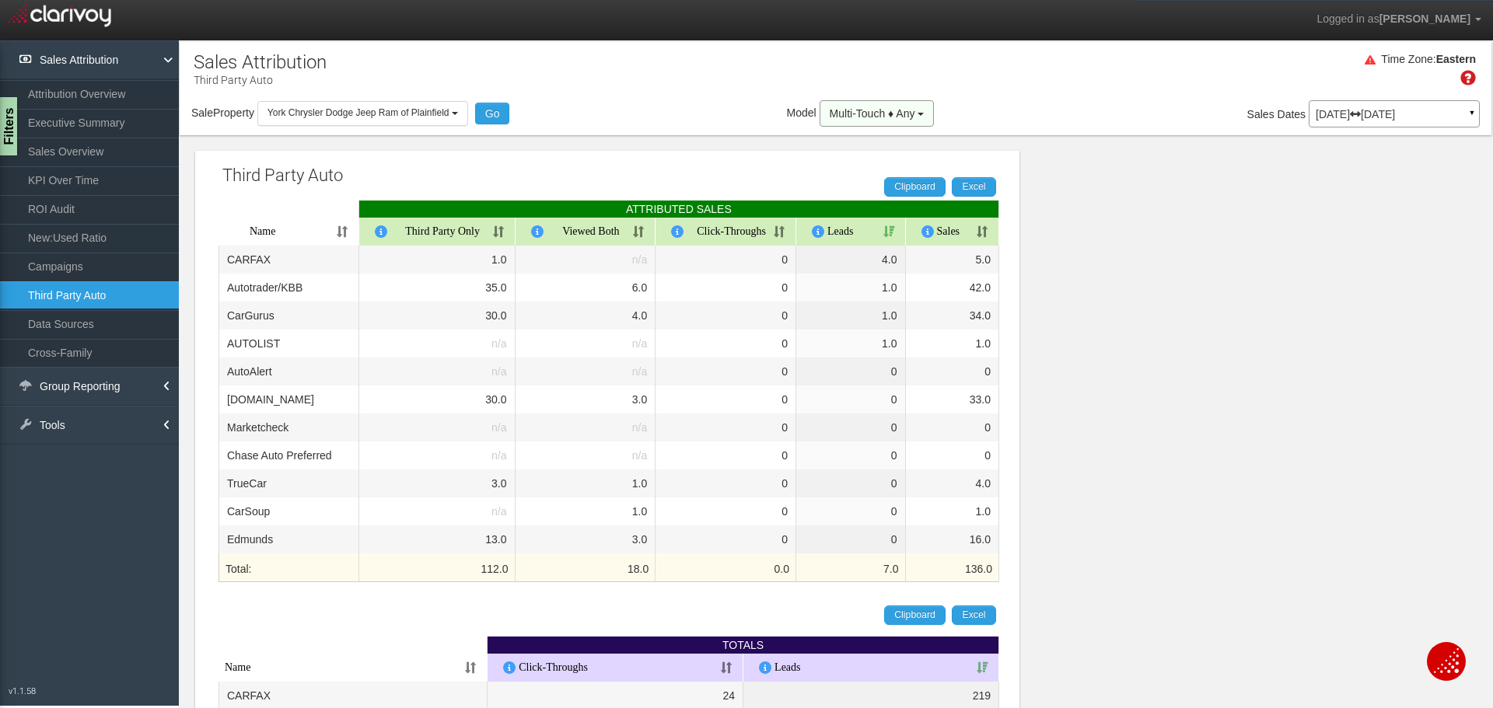
click at [921, 112] on button "Multi-Touch ♦ Any" at bounding box center [877, 113] width 115 height 26
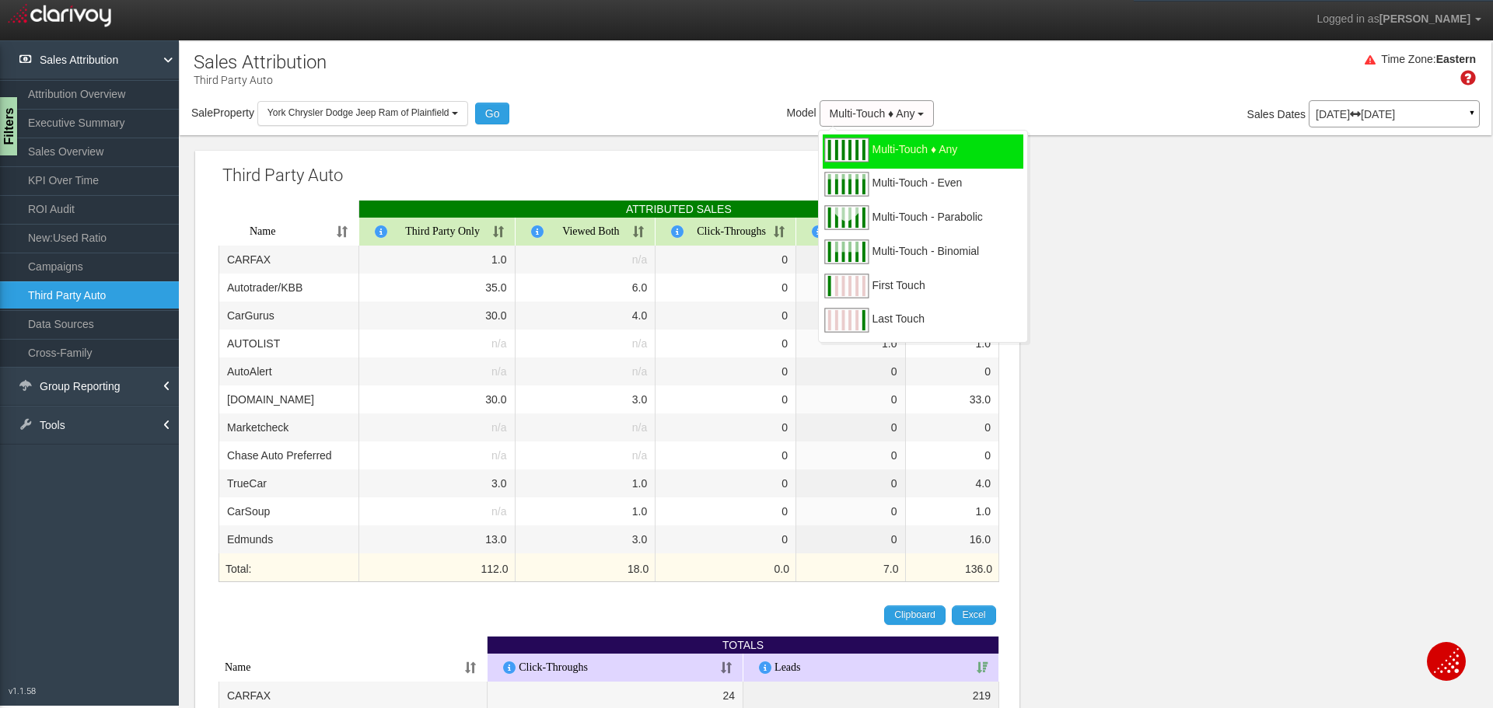
click at [974, 96] on div "Time Zone: Eastern" at bounding box center [836, 75] width 1312 height 51
